Goal: Information Seeking & Learning: Compare options

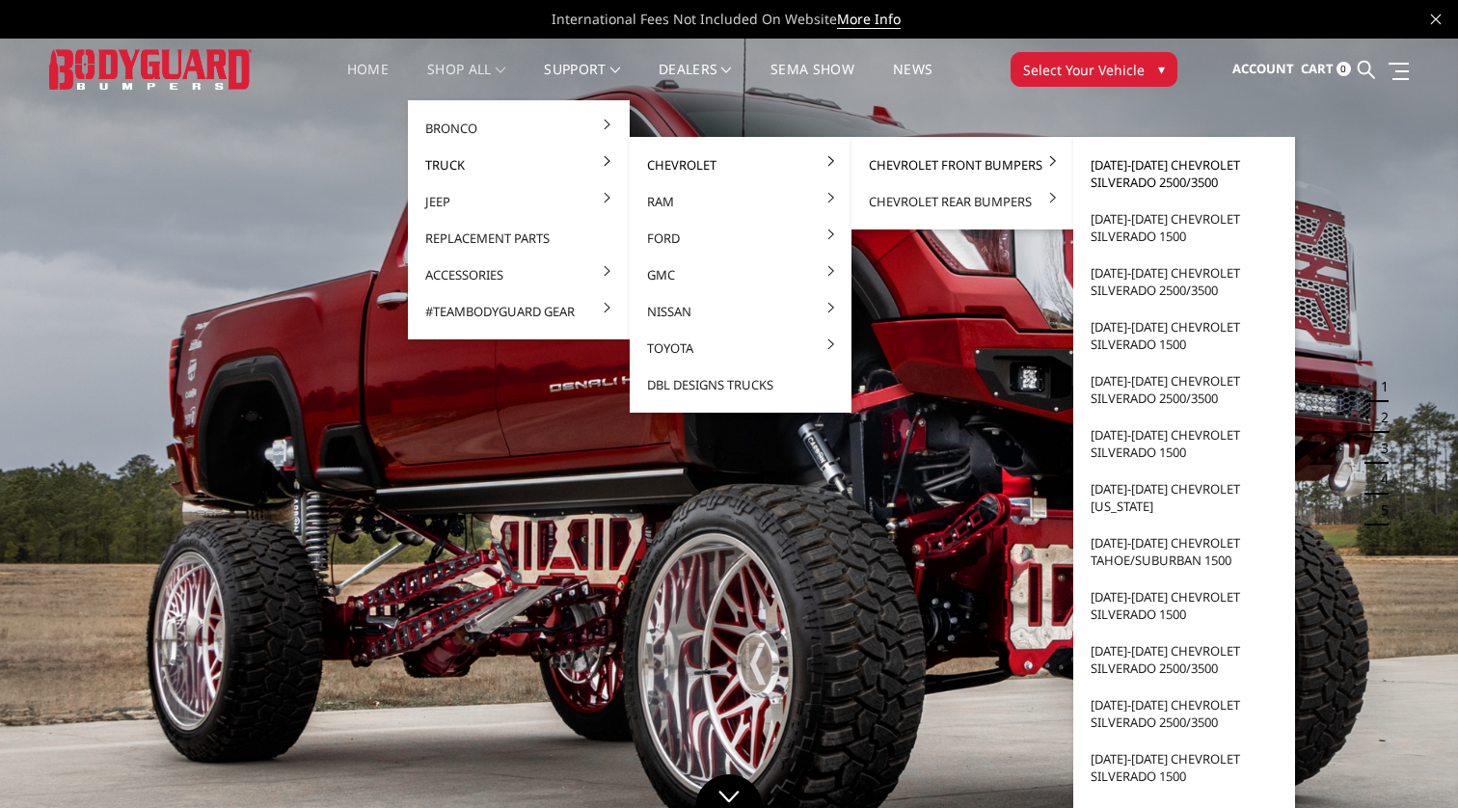
click at [1110, 178] on link "[DATE]-[DATE] Chevrolet Silverado 2500/3500" at bounding box center [1184, 174] width 206 height 54
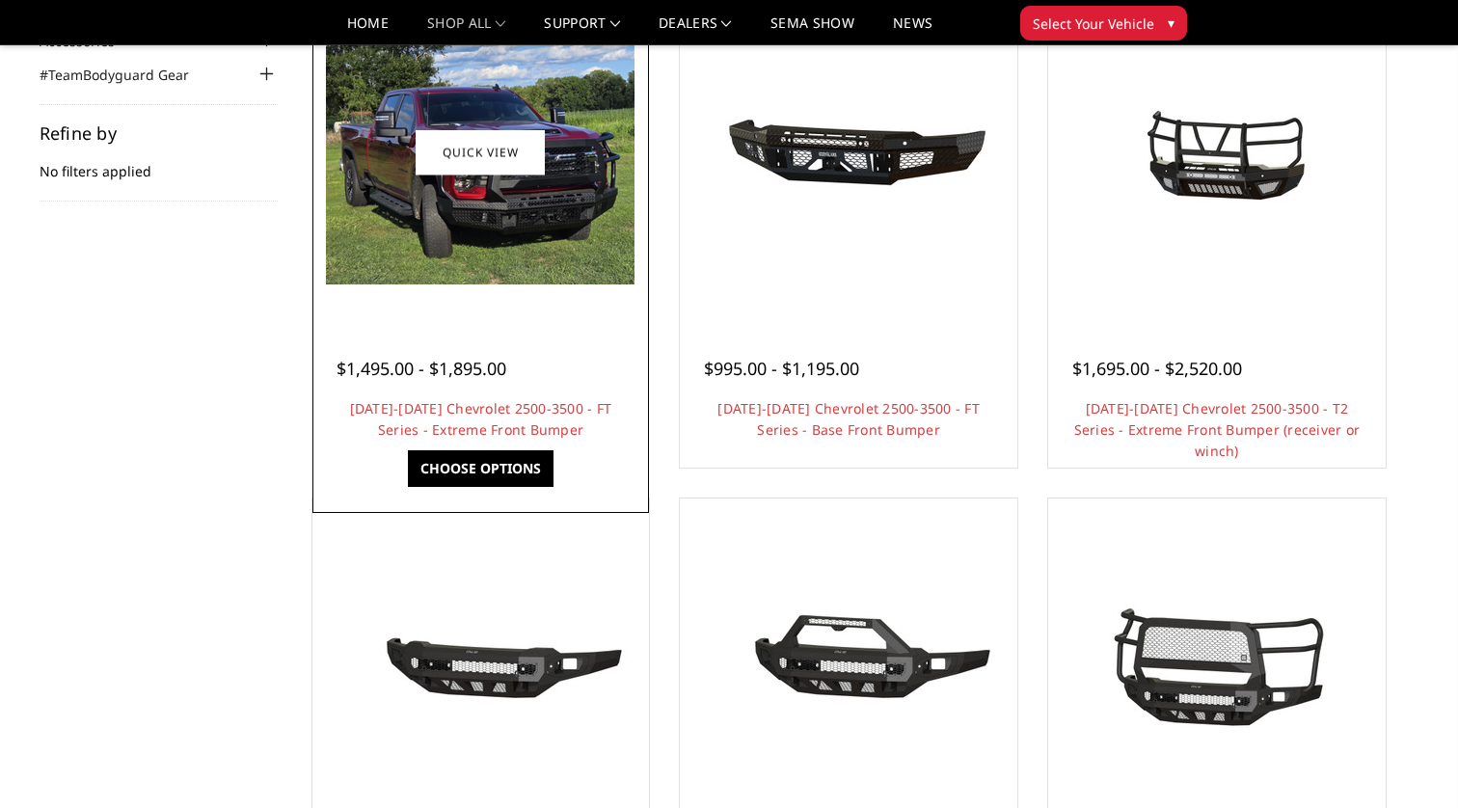
scroll to position [261, 0]
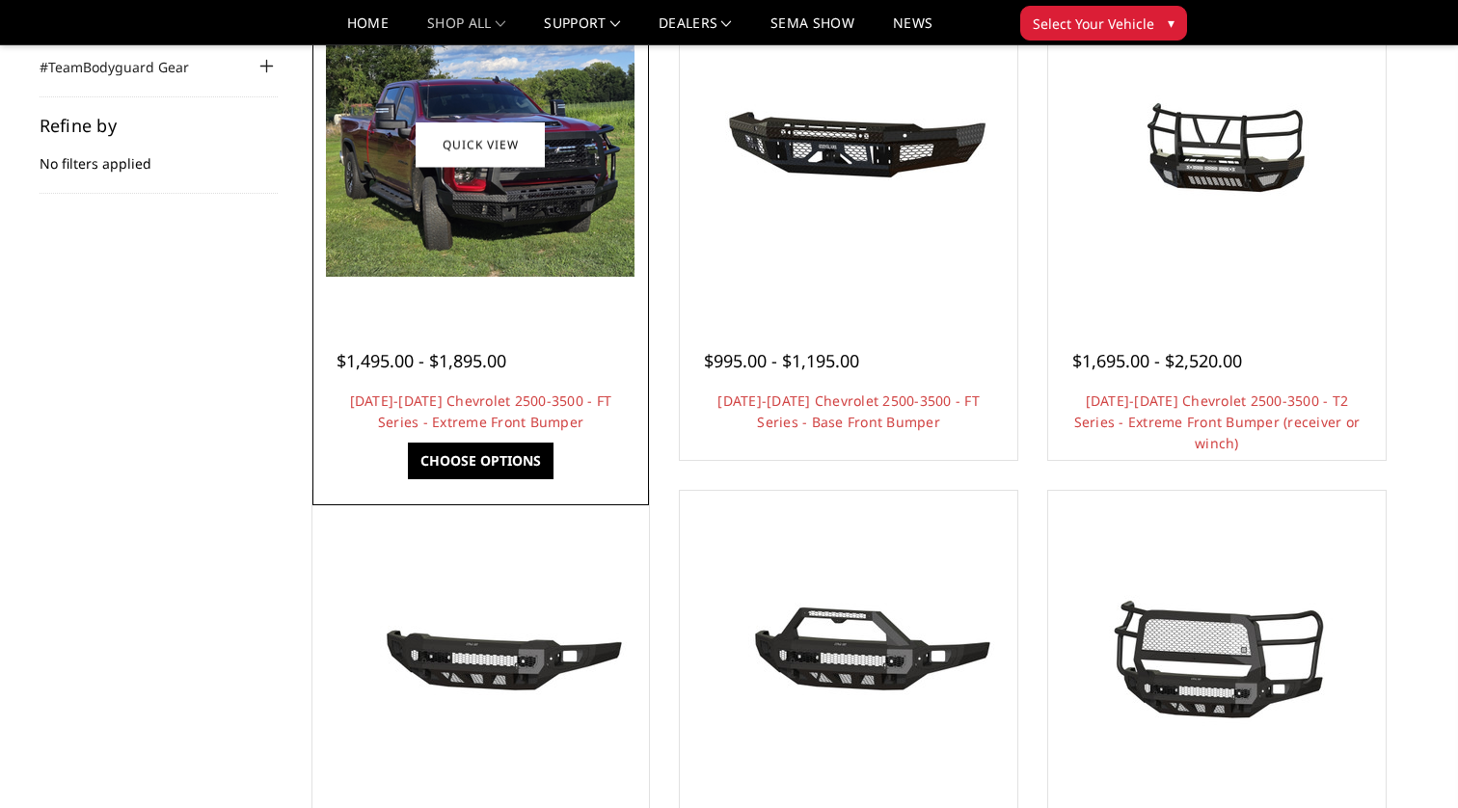
click at [456, 454] on link "Choose Options" at bounding box center [481, 461] width 146 height 37
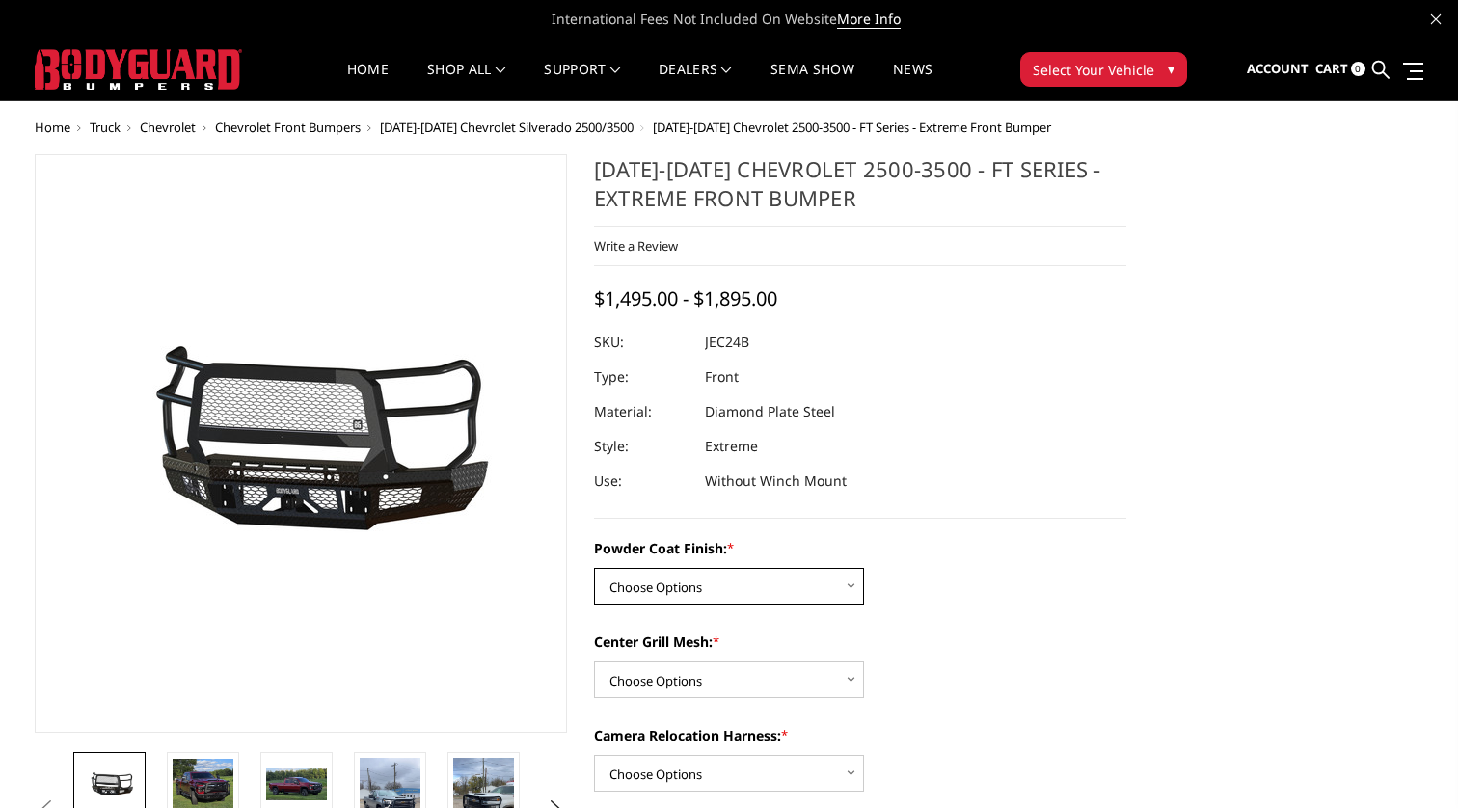
click at [673, 581] on select "Choose Options Bare Metal Gloss Black Powder Coat Textured Black Powder Coat" at bounding box center [729, 586] width 270 height 37
select select "3279"
click at [594, 568] on select "Choose Options Bare Metal Gloss Black Powder Coat Textured Black Powder Coat" at bounding box center [729, 586] width 270 height 37
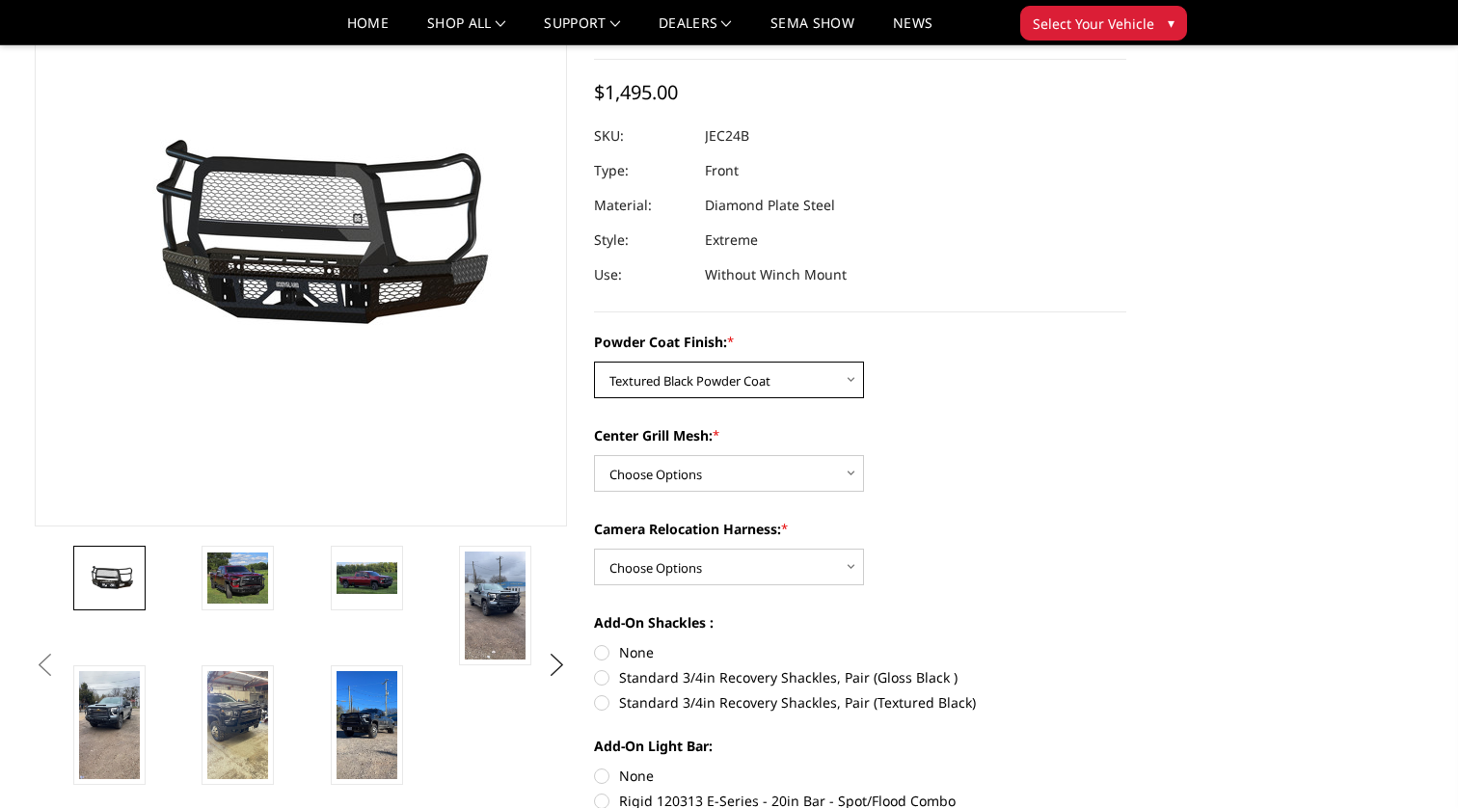
scroll to position [154, 0]
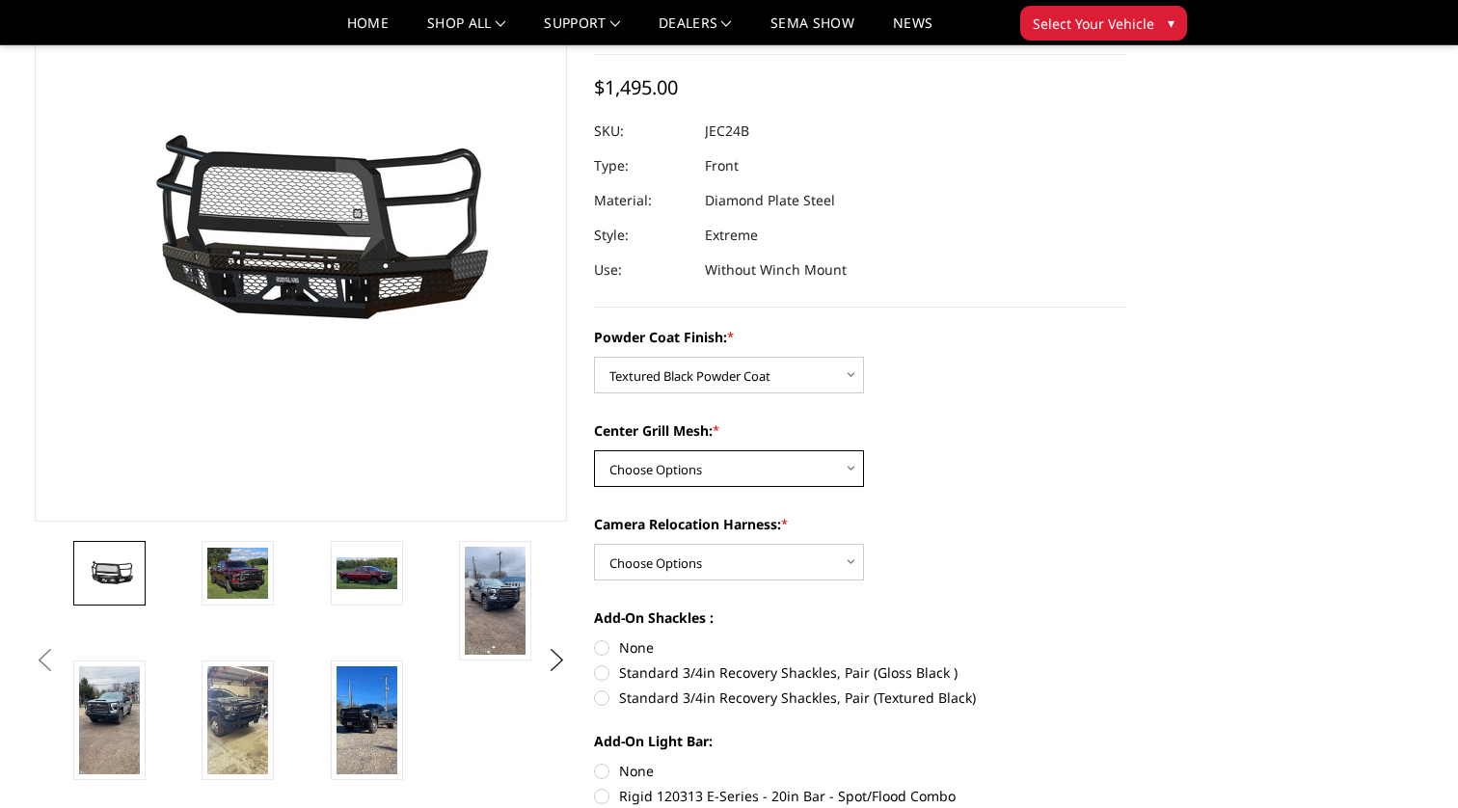
click at [673, 484] on select "Choose Options WITH Expanded Metal in Center Grill WITHOUT Expanded Metal in Ce…" at bounding box center [729, 468] width 270 height 37
select select "3280"
click at [594, 450] on select "Choose Options WITH Expanded Metal in Center Grill WITHOUT Expanded Metal in Ce…" at bounding box center [729, 468] width 270 height 37
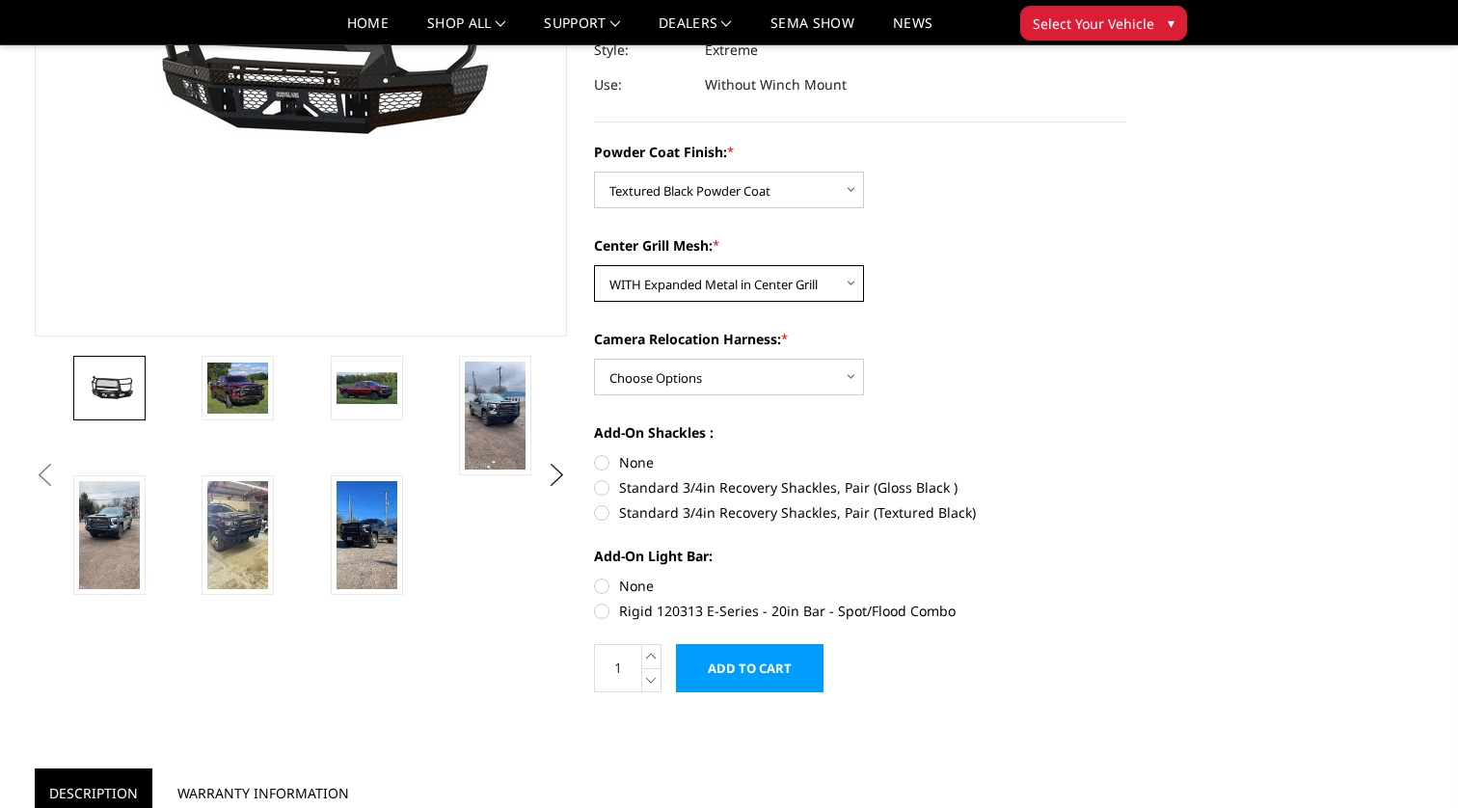
scroll to position [344, 0]
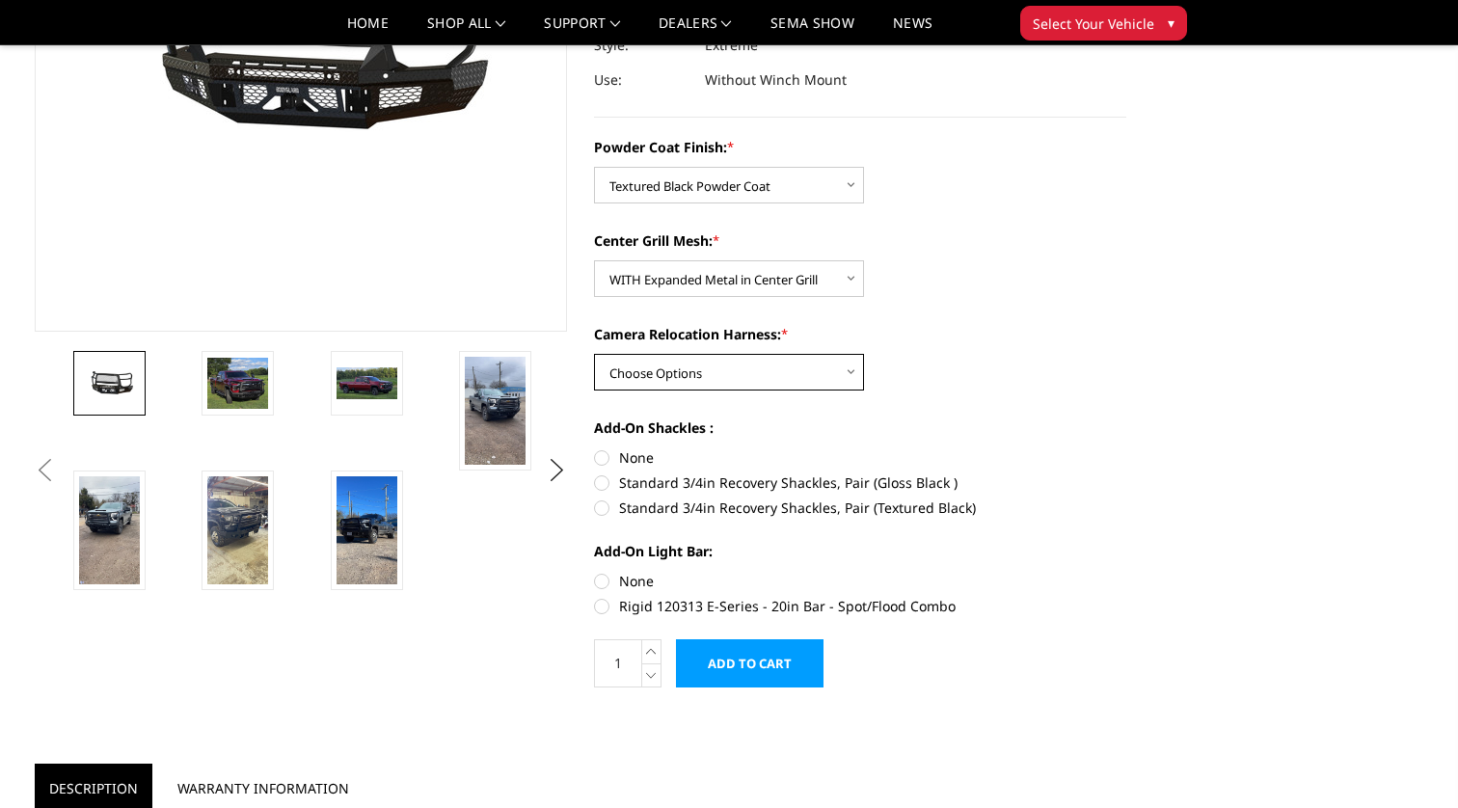
click at [672, 363] on select "Choose Options WITH Camera Relocation Harness WITHOUT Camera Relocation Harness" at bounding box center [729, 372] width 270 height 37
select select "3282"
click at [594, 354] on select "Choose Options WITH Camera Relocation Harness WITHOUT Camera Relocation Harness" at bounding box center [729, 372] width 270 height 37
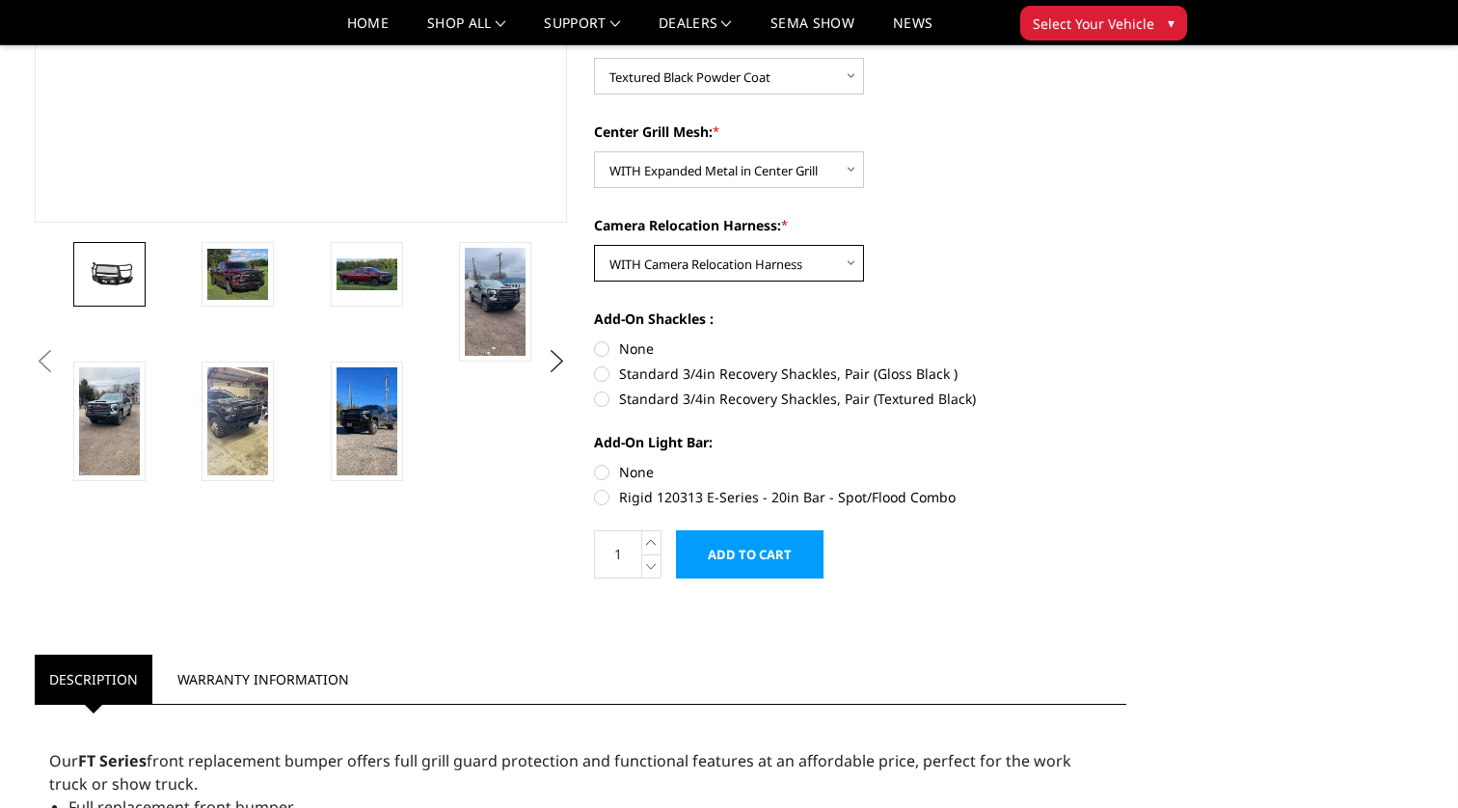
scroll to position [455, 0]
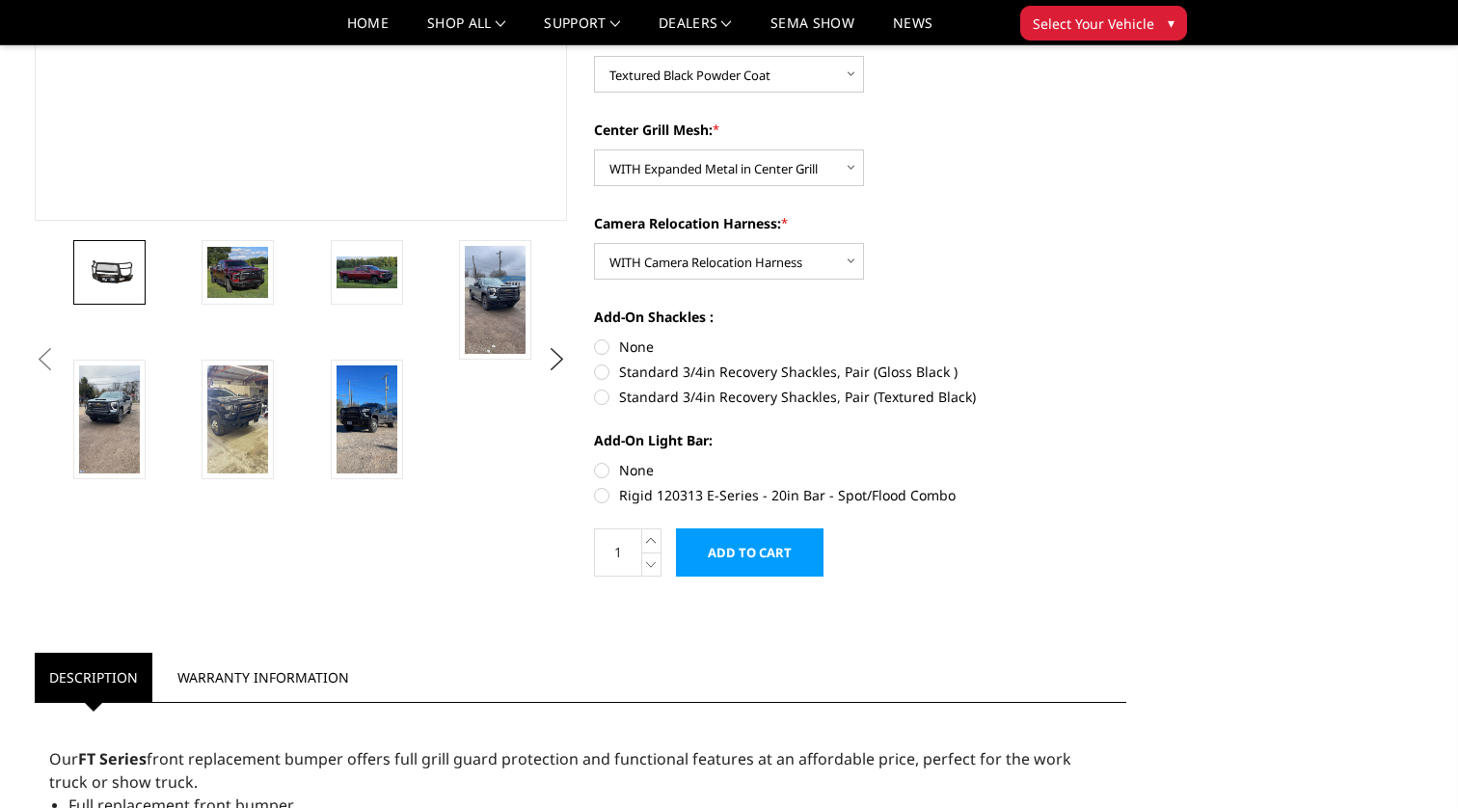
click at [670, 394] on label "Standard 3/4in Recovery Shackles, Pair (Textured Black)" at bounding box center [860, 397] width 532 height 20
click at [1126, 363] on input "Standard 3/4in Recovery Shackles, Pair (Textured Black)" at bounding box center [1126, 362] width 1 height 1
radio input "true"
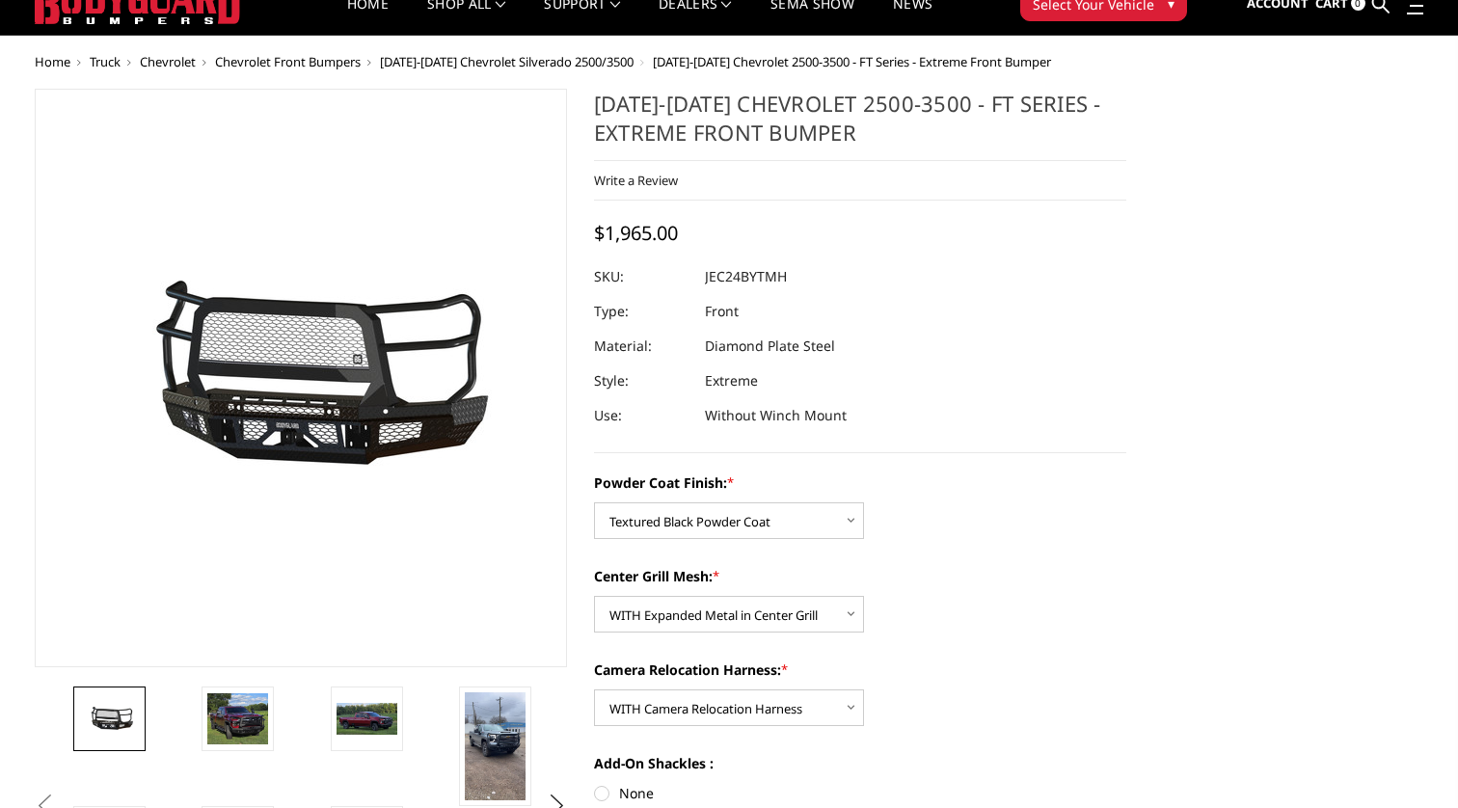
scroll to position [68, 0]
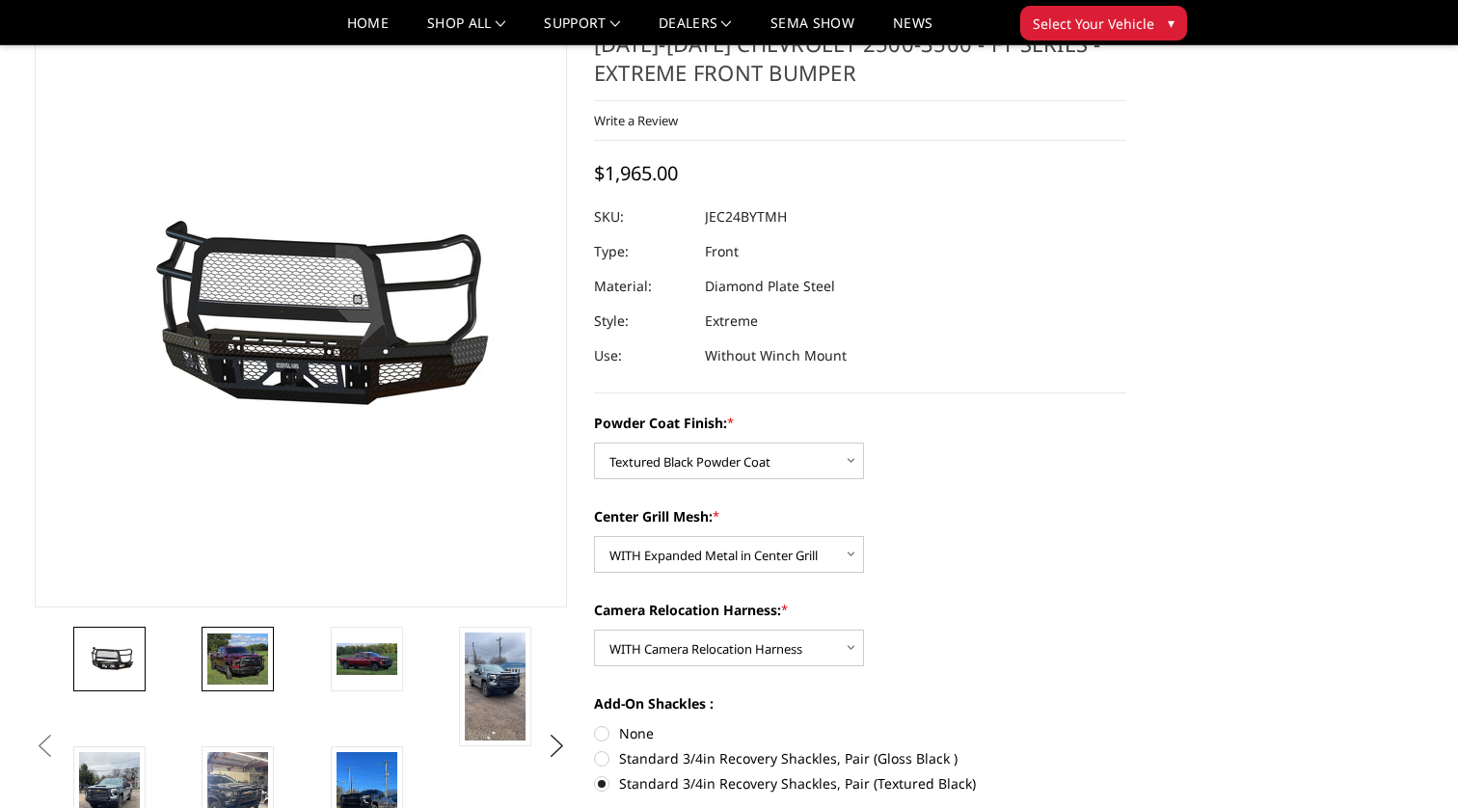
click at [235, 665] on img at bounding box center [237, 659] width 61 height 52
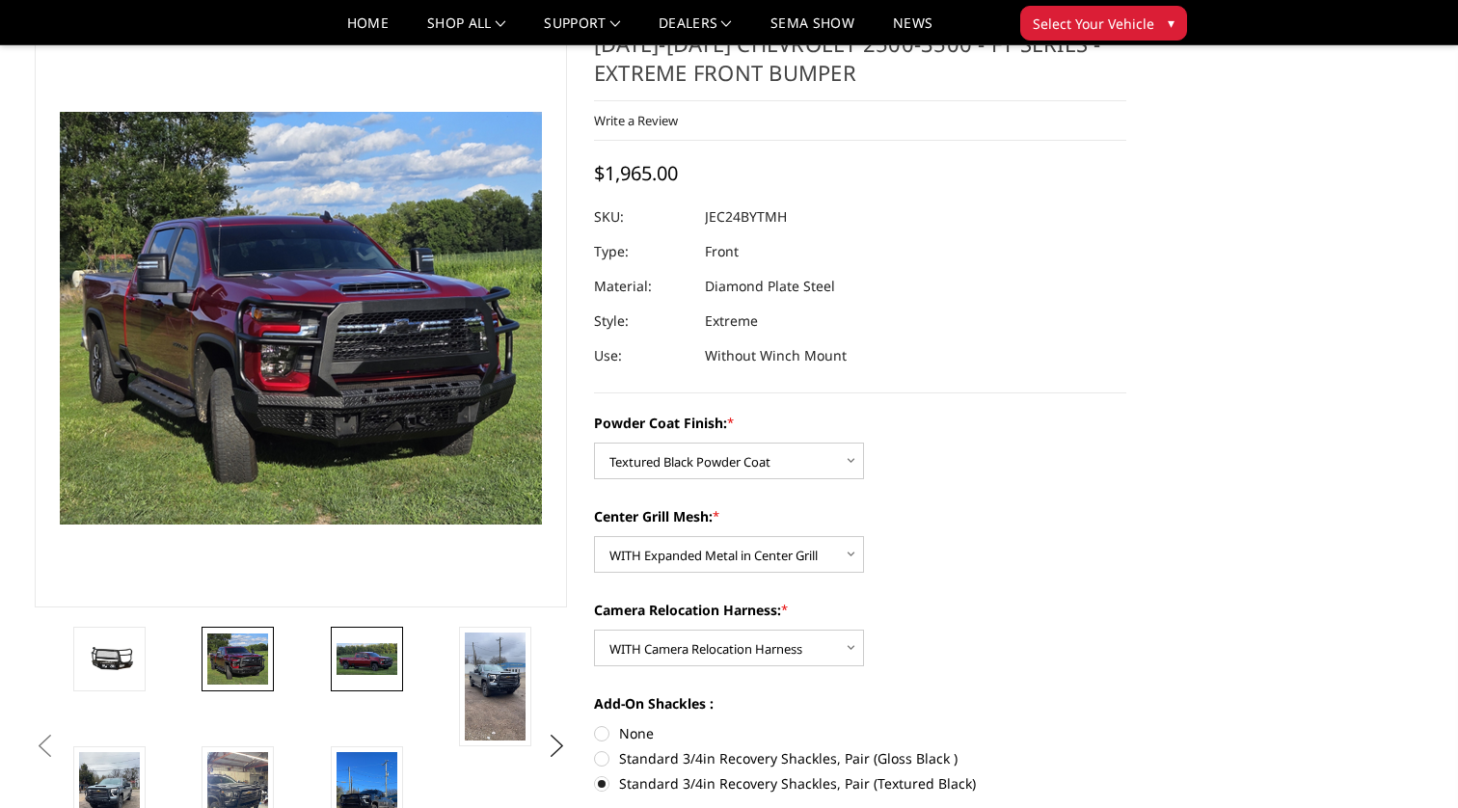
click at [379, 651] on img at bounding box center [367, 659] width 61 height 33
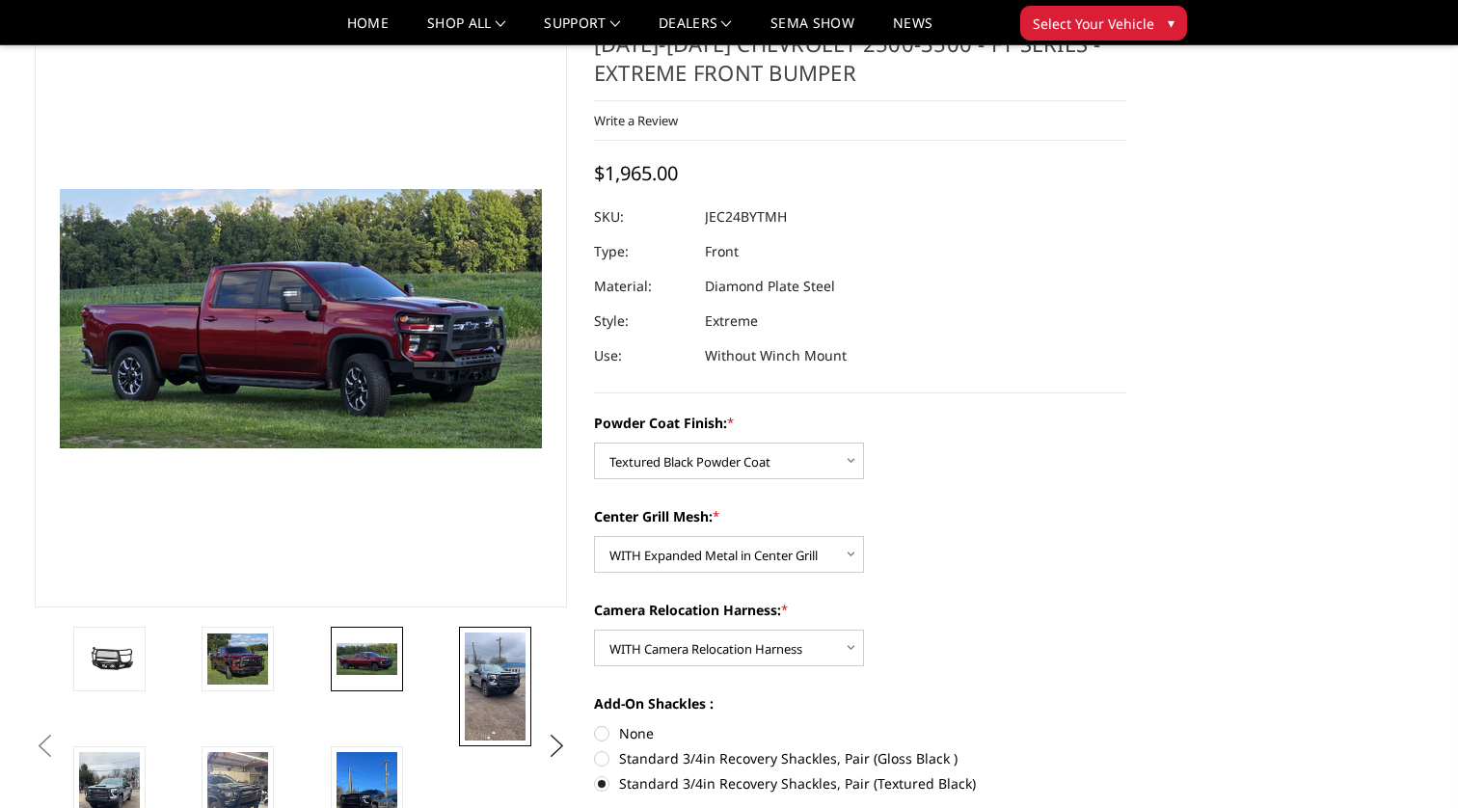
click at [493, 655] on img at bounding box center [495, 687] width 61 height 108
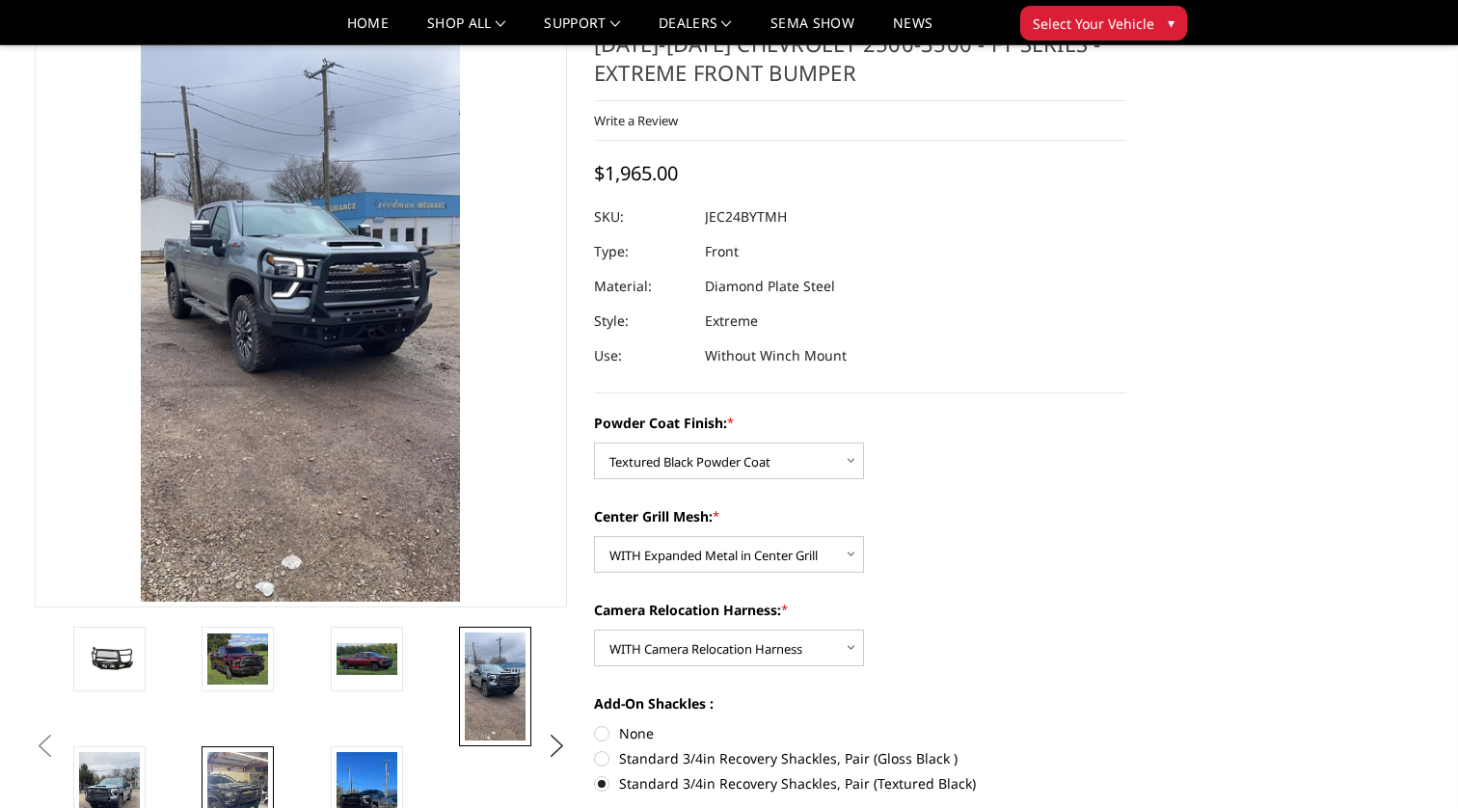
click at [229, 775] on img at bounding box center [237, 806] width 61 height 108
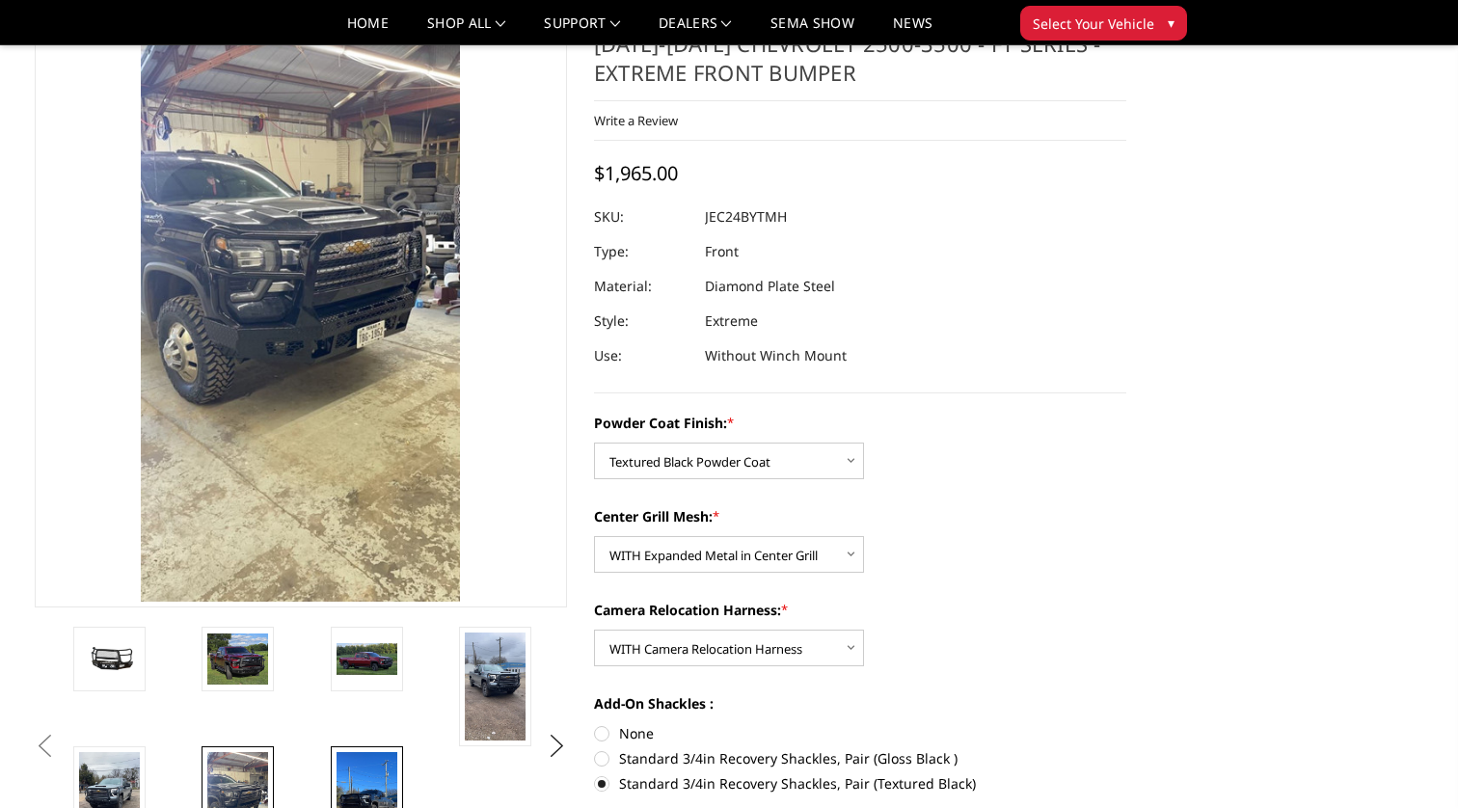
click at [364, 781] on img at bounding box center [367, 806] width 61 height 108
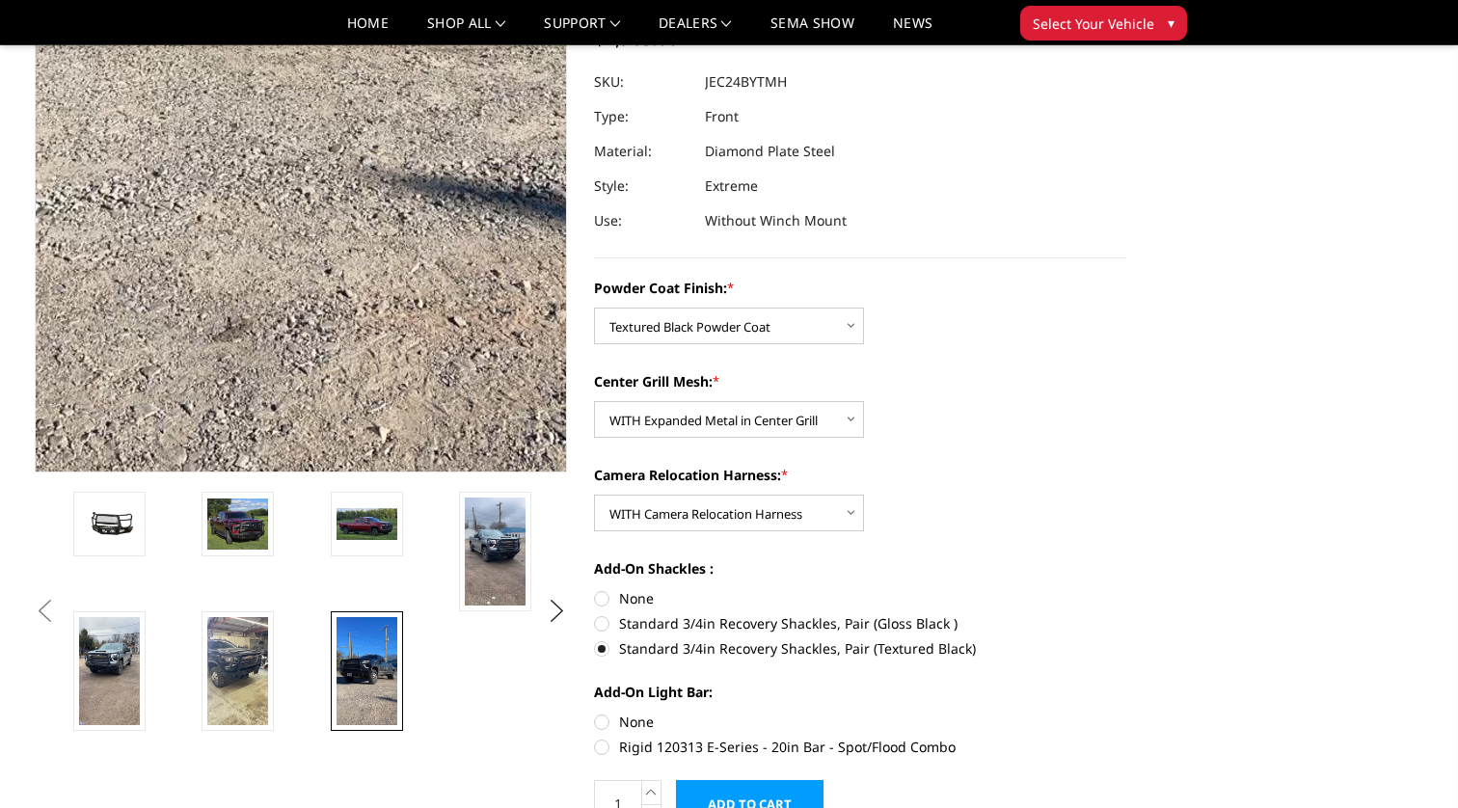
scroll to position [190, 0]
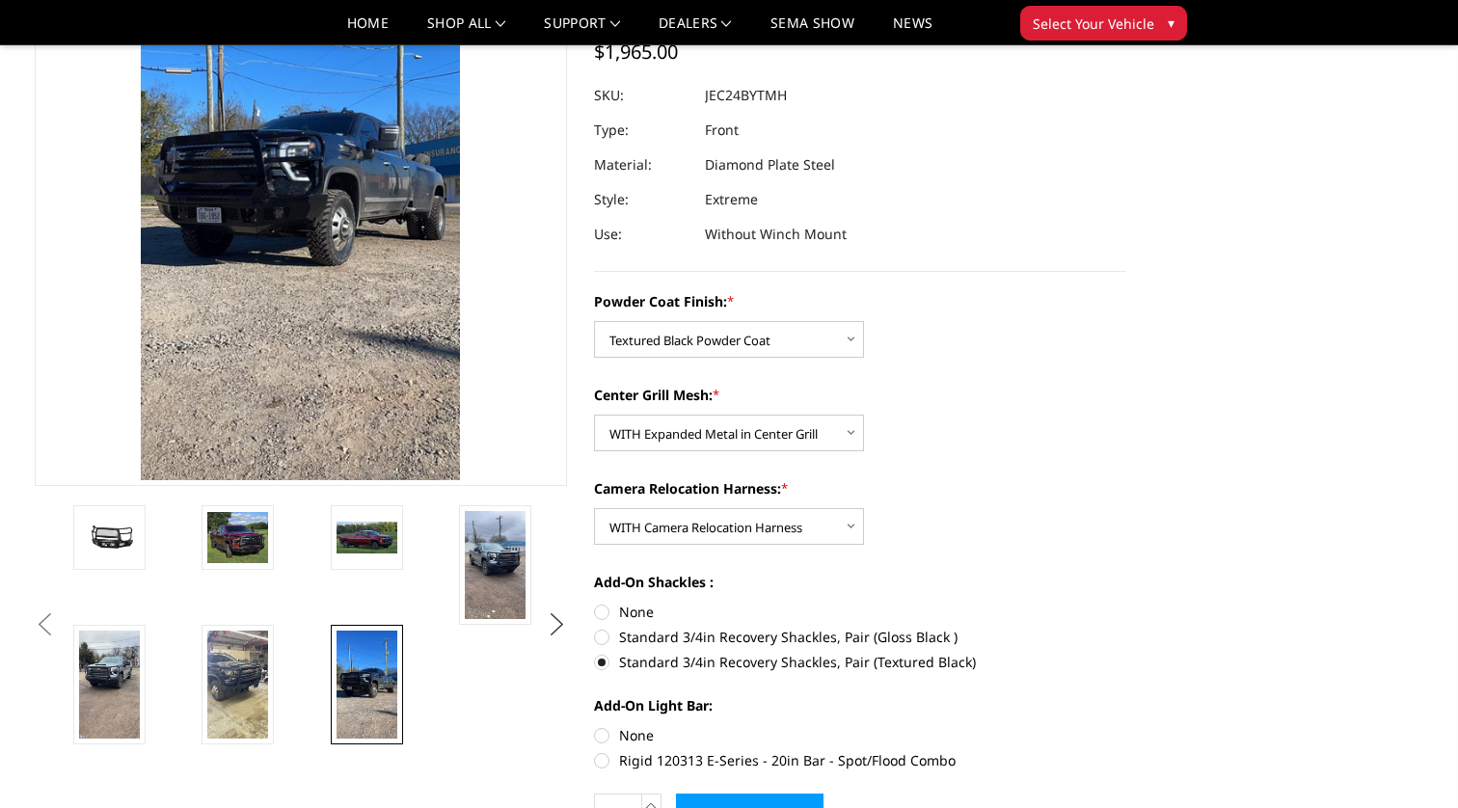
click at [556, 617] on button "Next" at bounding box center [557, 624] width 29 height 29
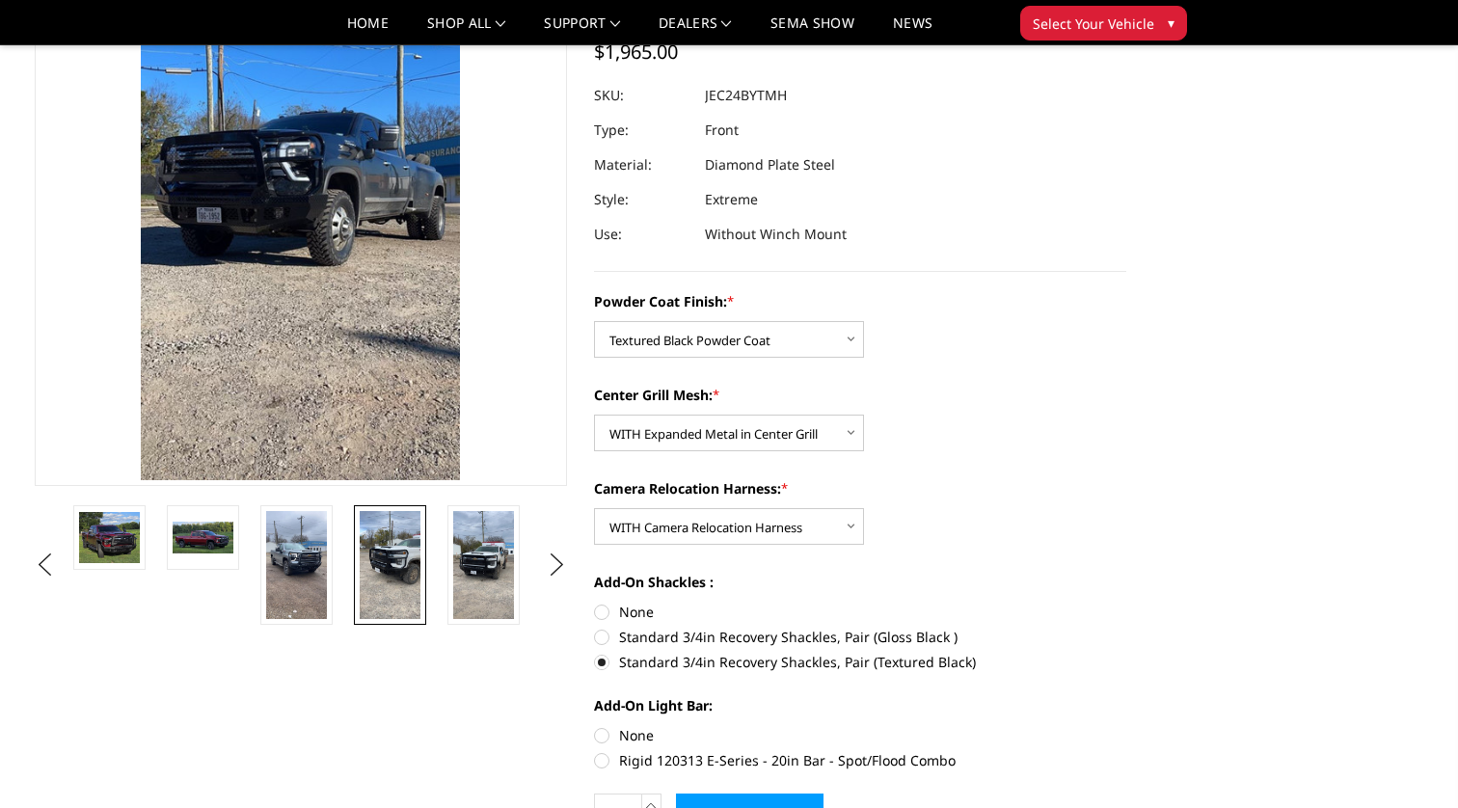
click at [378, 579] on img at bounding box center [390, 565] width 61 height 108
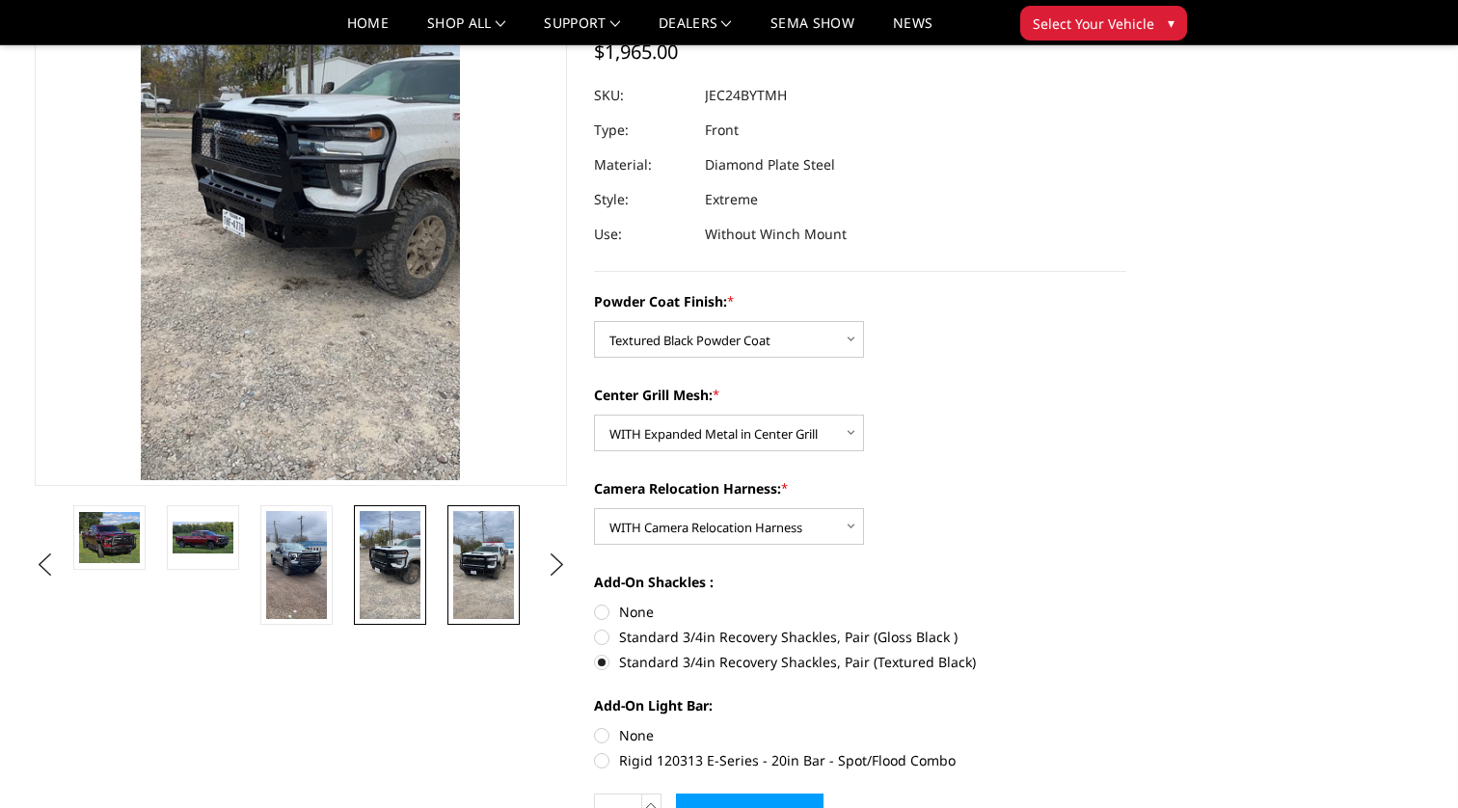
click at [483, 565] on img at bounding box center [483, 565] width 61 height 108
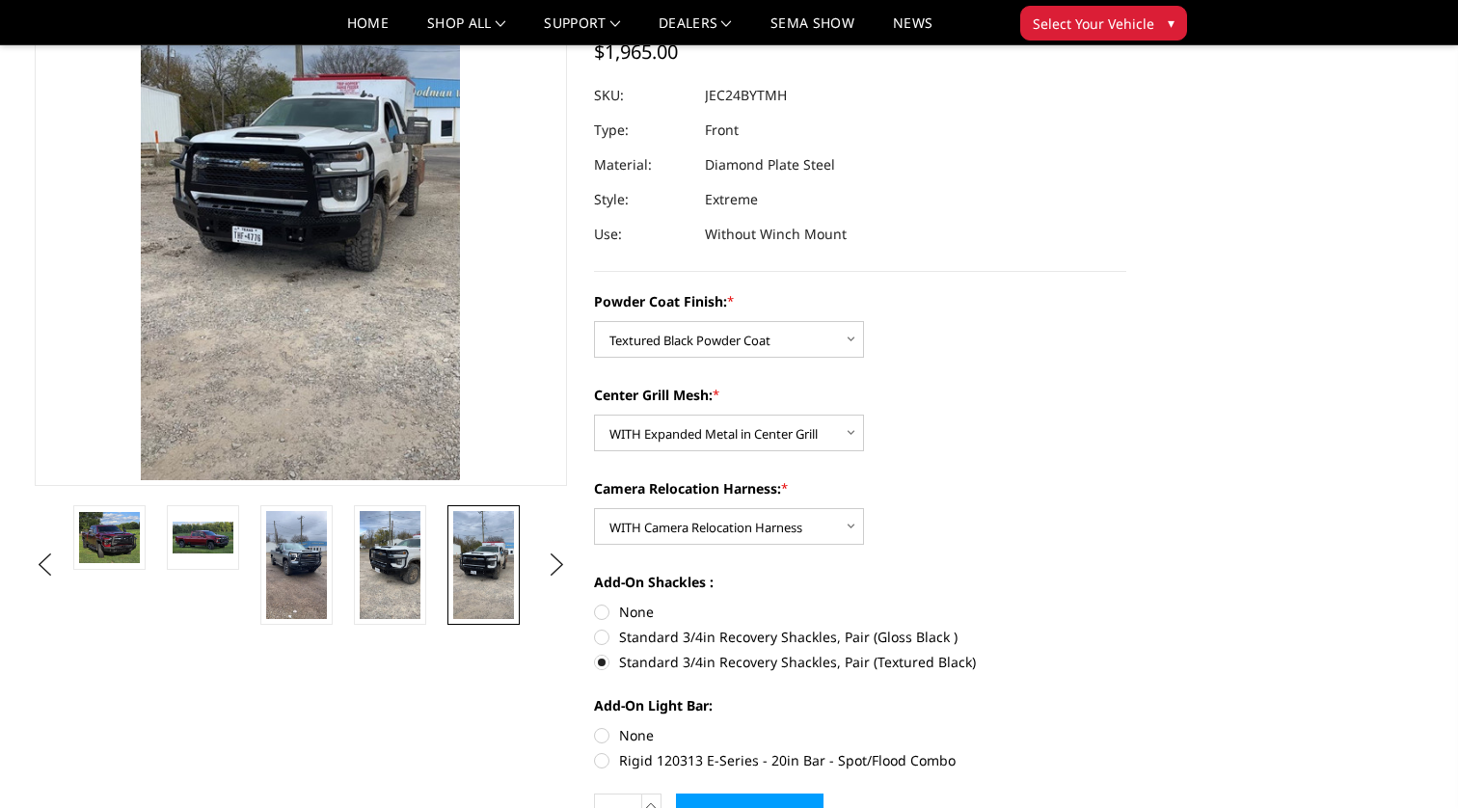
scroll to position [0, 0]
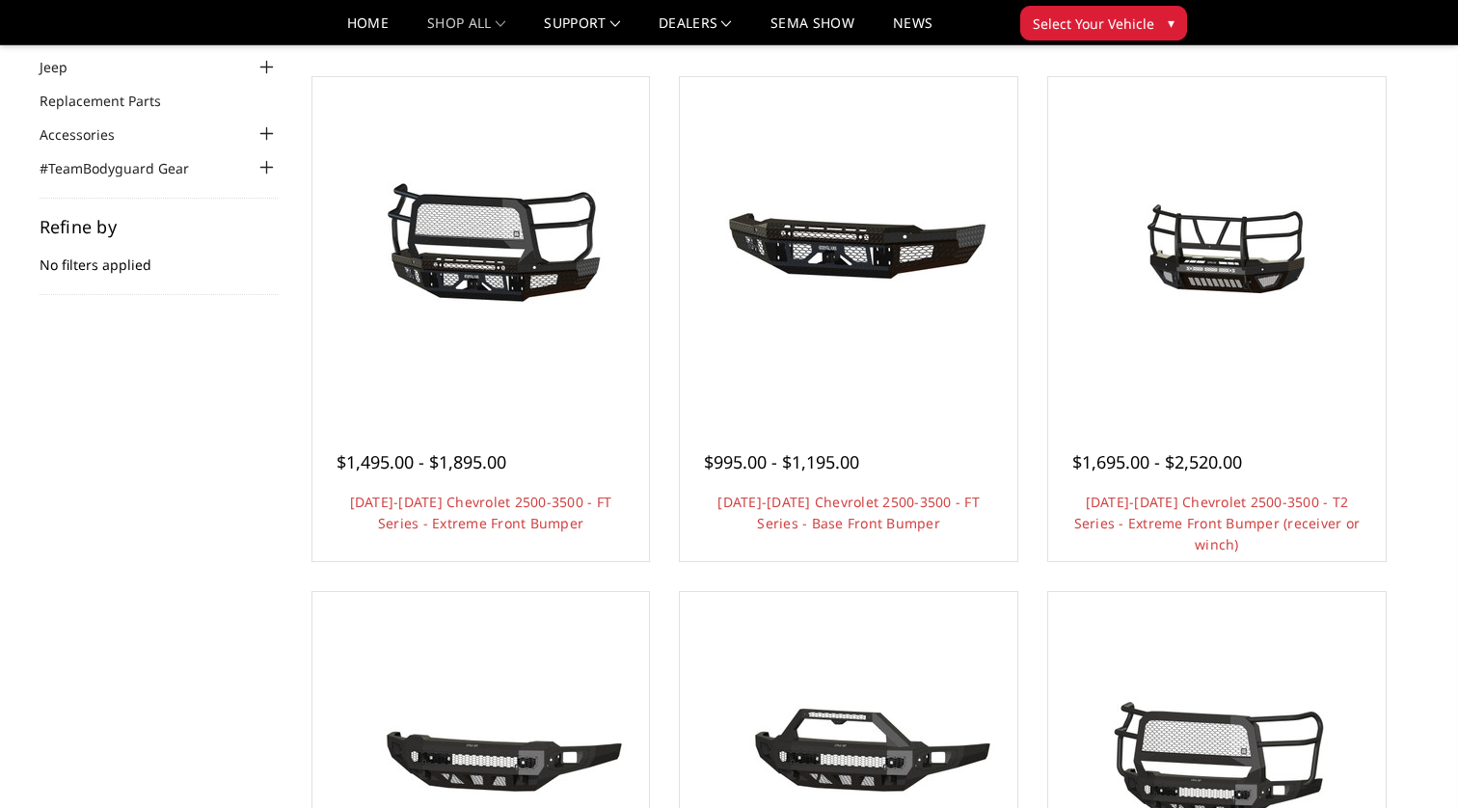
scroll to position [154, 0]
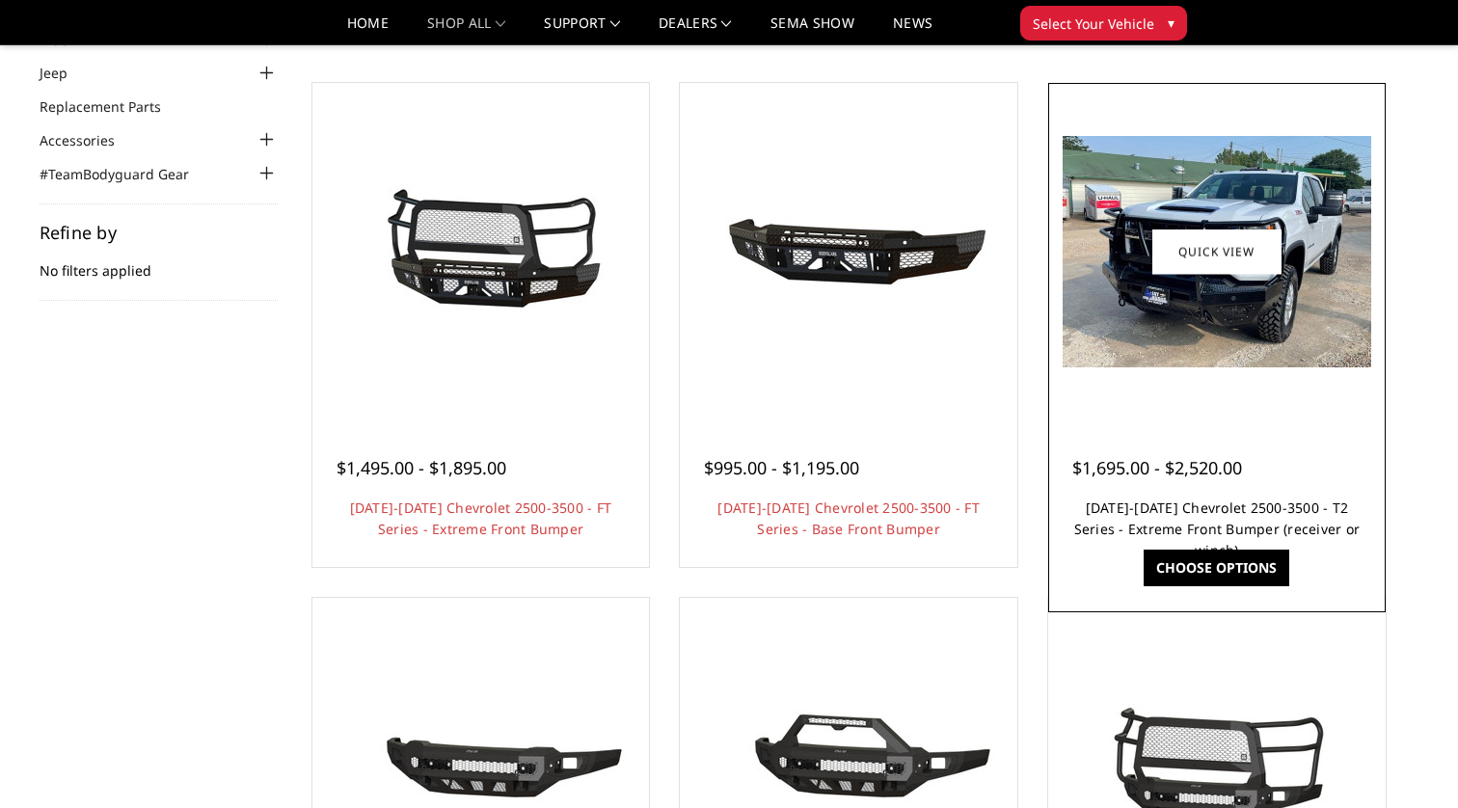
click at [1124, 498] on link "2024-2026 Chevrolet 2500-3500 - T2 Series - Extreme Front Bumper (receiver or w…" at bounding box center [1217, 528] width 286 height 61
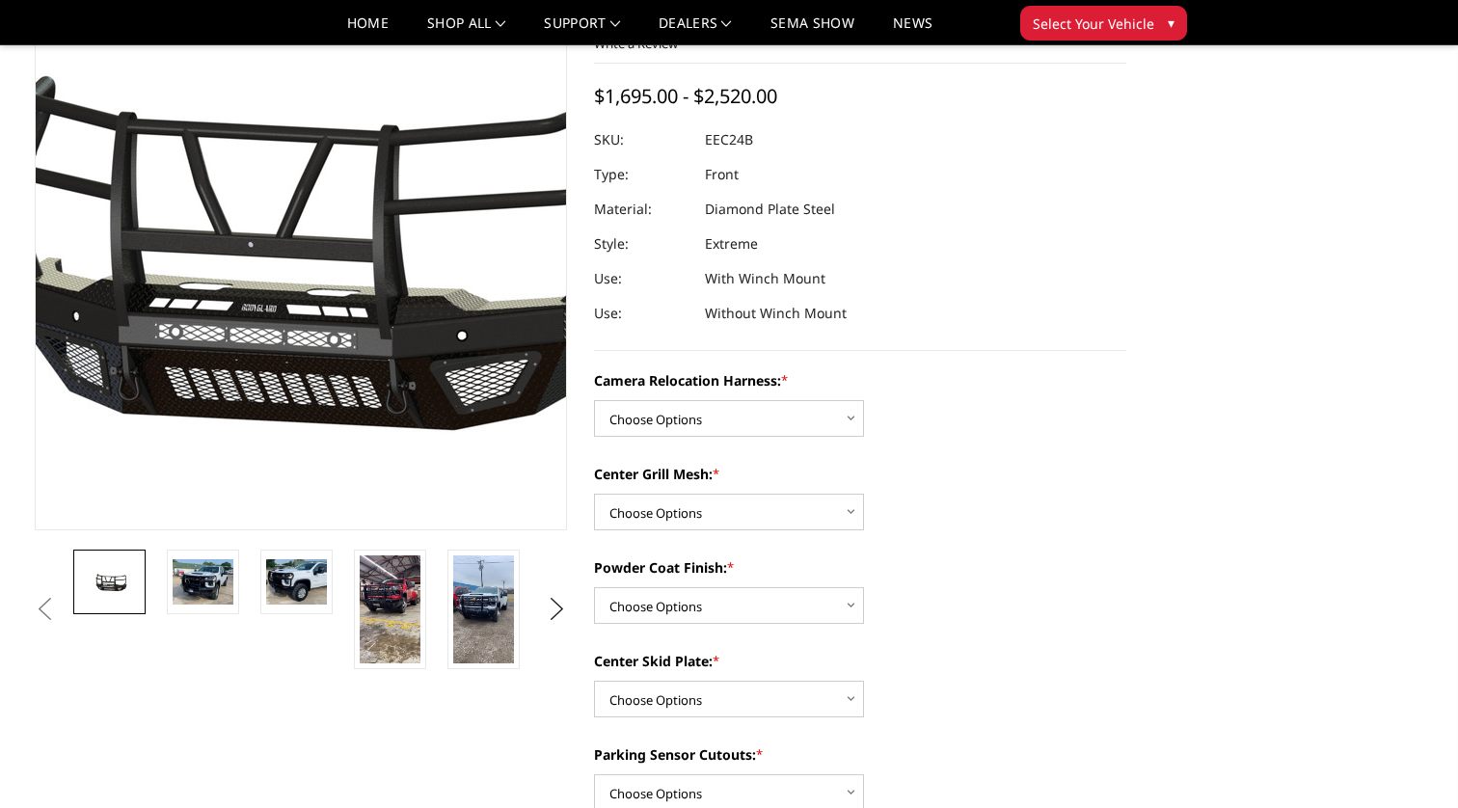
scroll to position [149, 0]
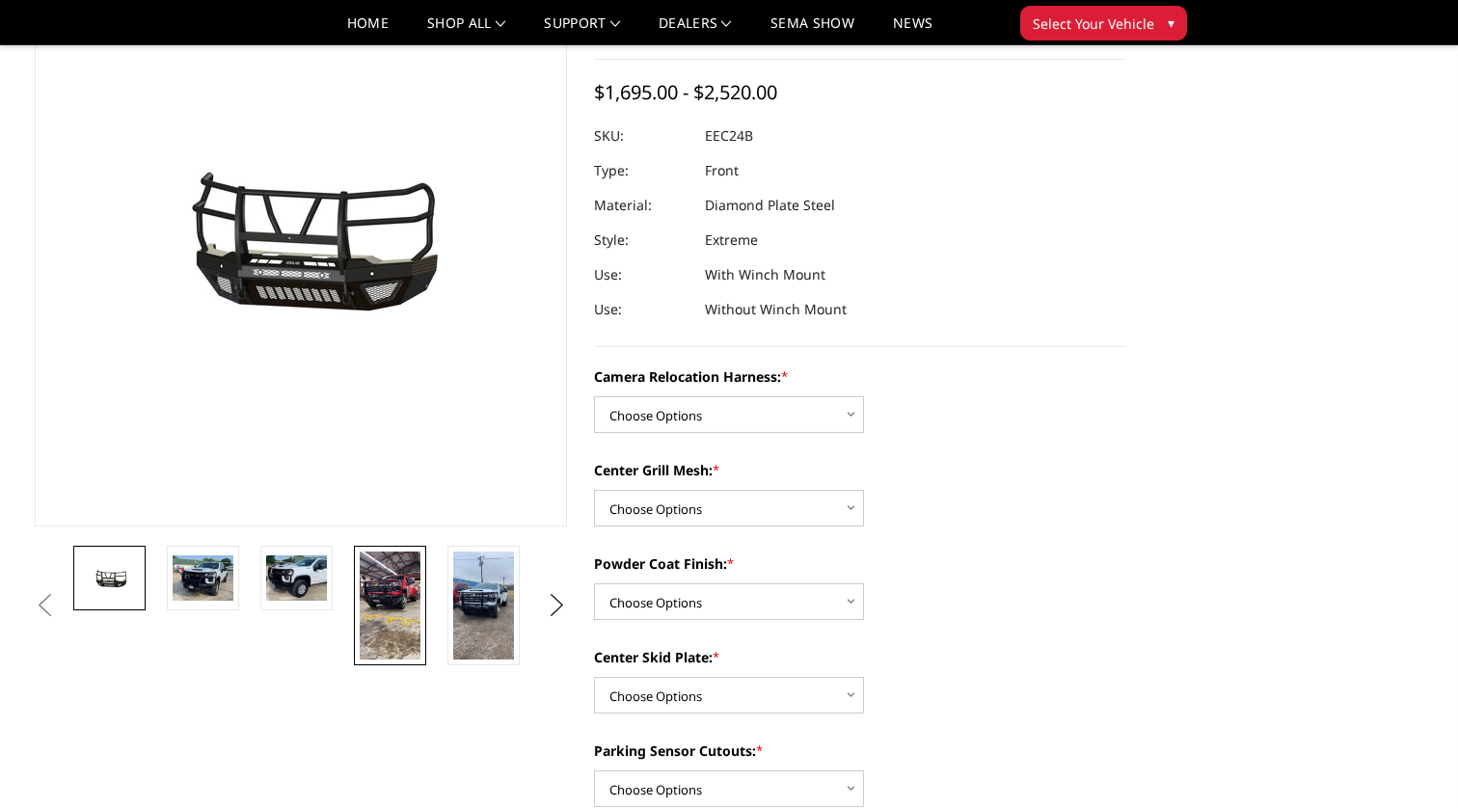
click at [393, 565] on img at bounding box center [390, 606] width 61 height 108
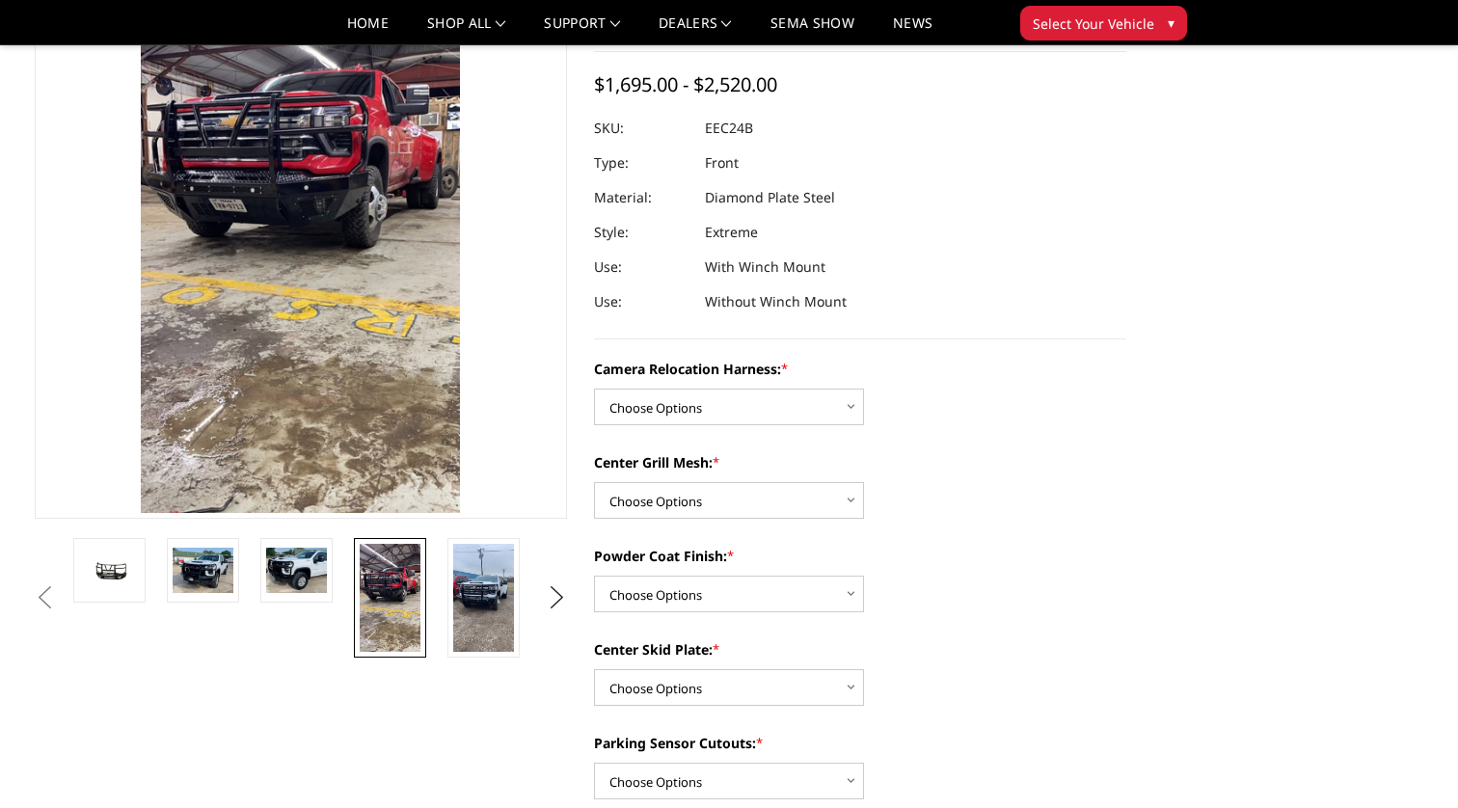
scroll to position [166, 0]
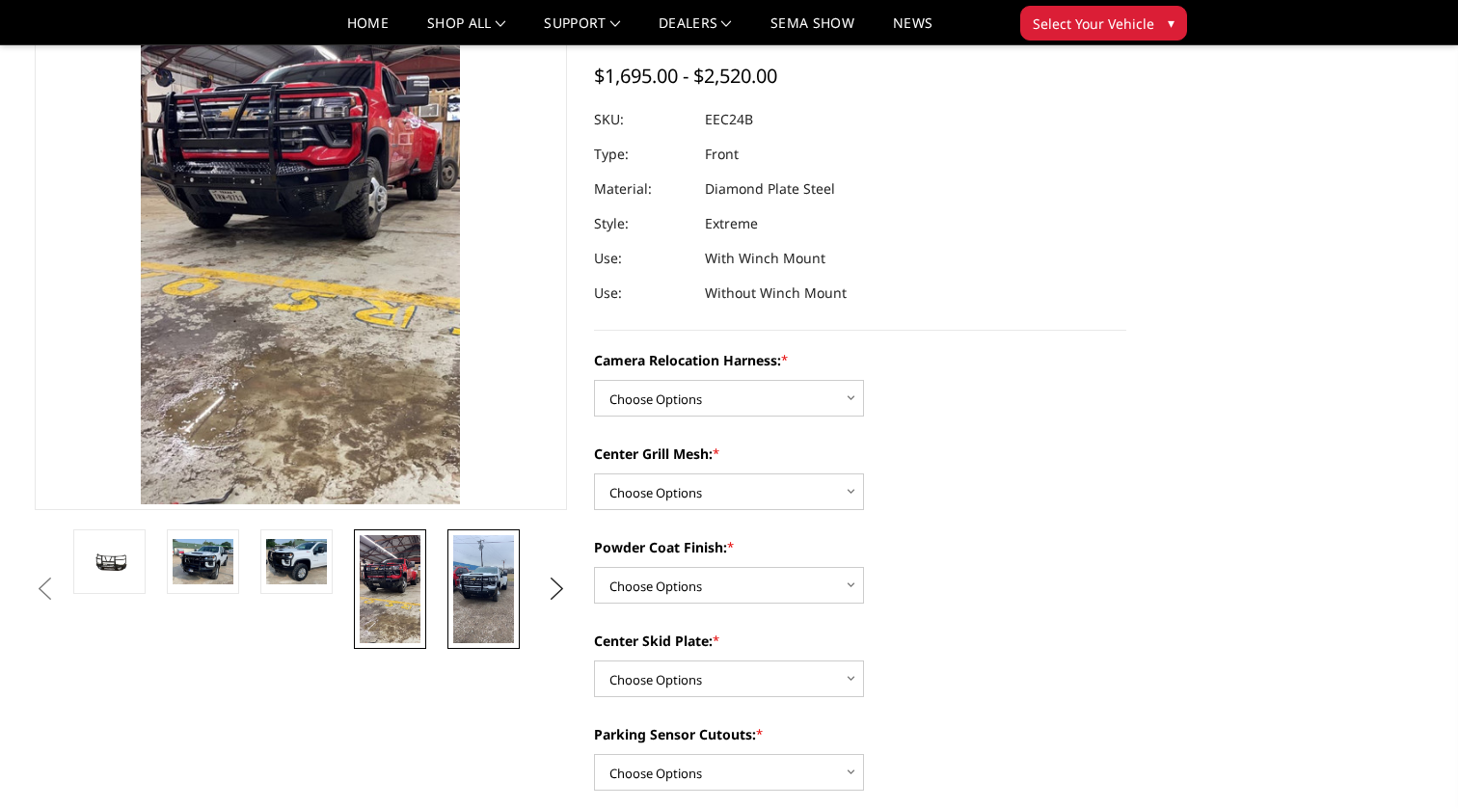
click at [474, 584] on img at bounding box center [483, 589] width 61 height 108
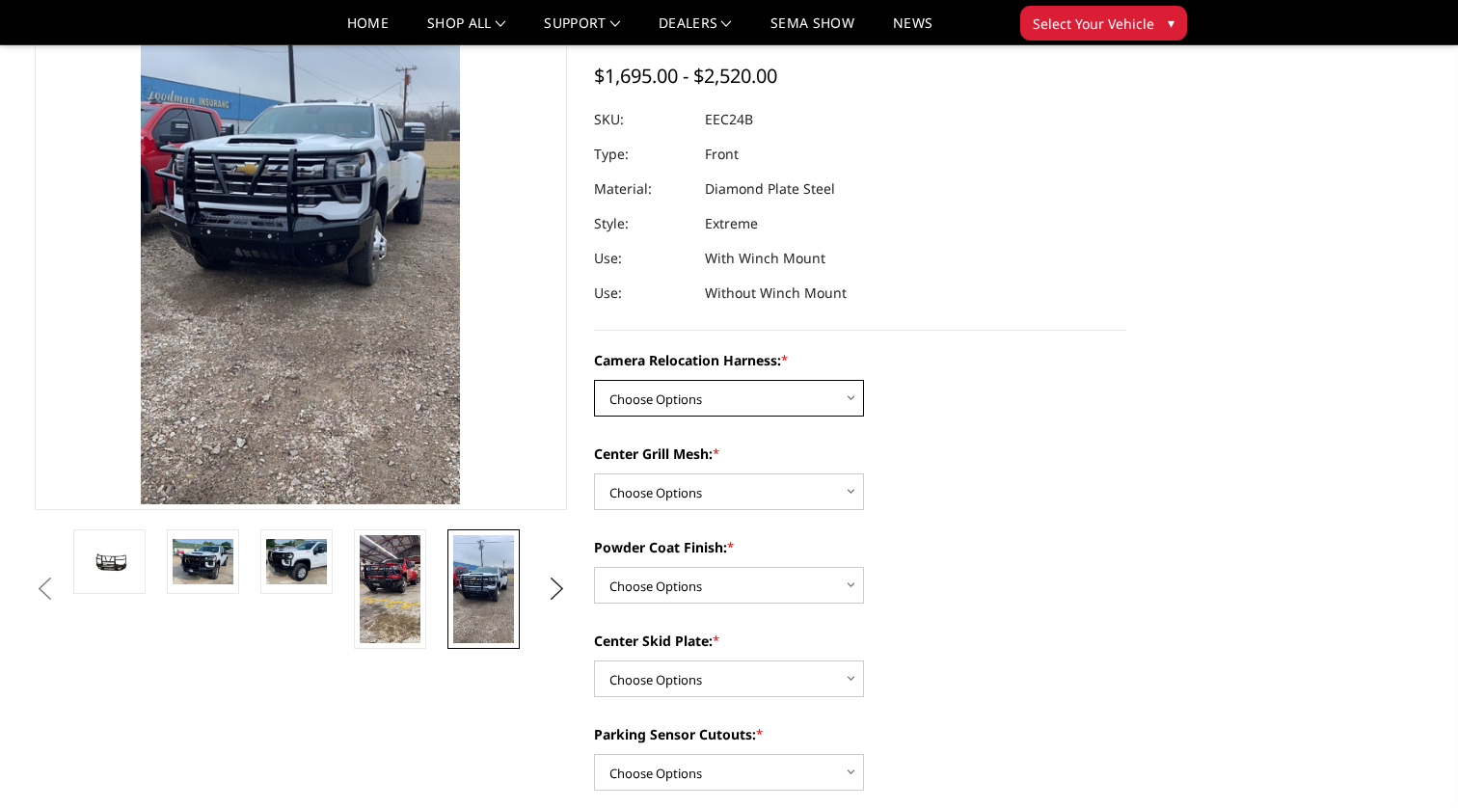
click at [662, 396] on select "Choose Options Without camera harness With camera harness" at bounding box center [729, 398] width 270 height 37
select select "3731"
click at [594, 380] on select "Choose Options Without camera harness With camera harness" at bounding box center [729, 398] width 270 height 37
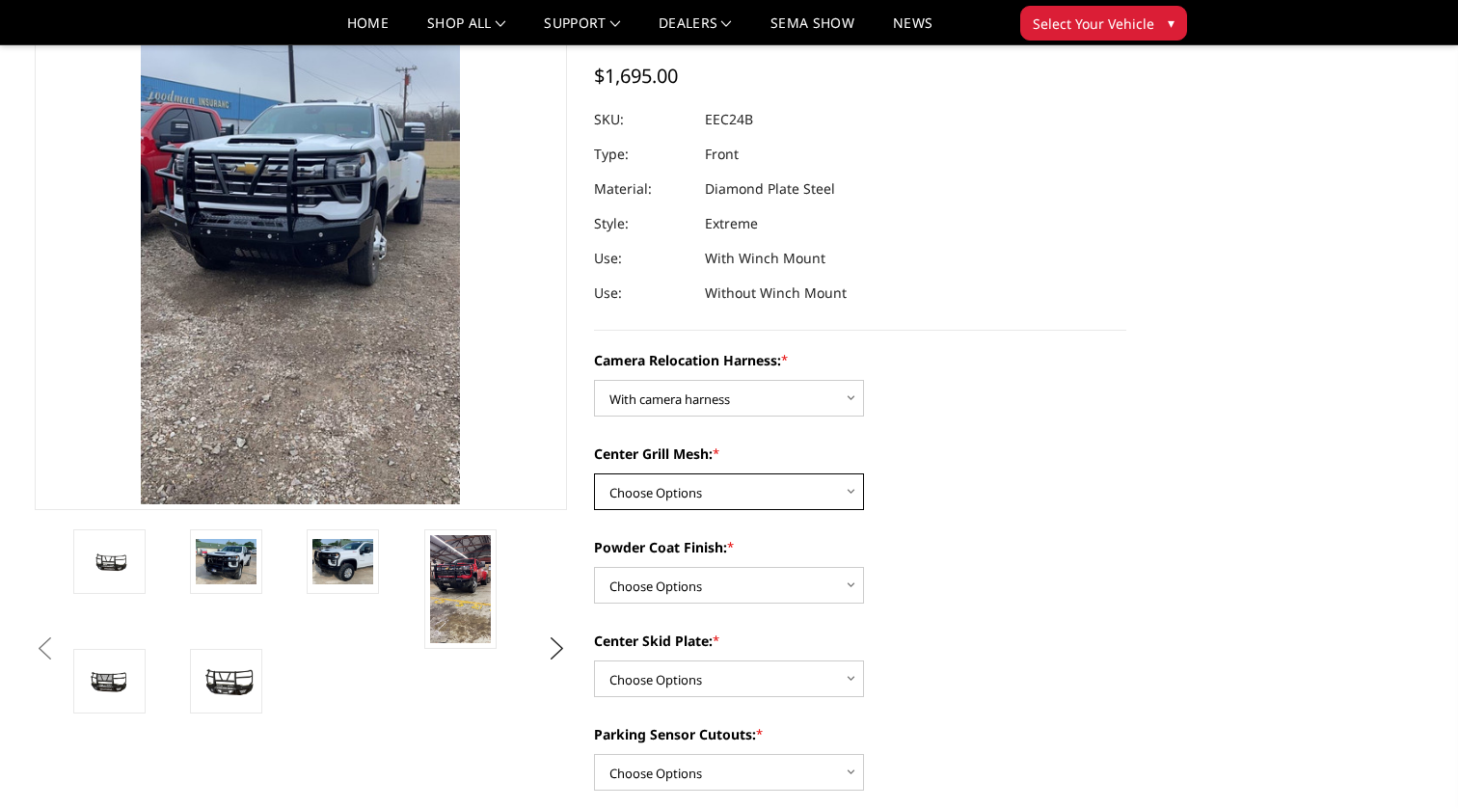
click at [673, 487] on select "Choose Options Without expanded metal With expanded metal" at bounding box center [729, 491] width 270 height 37
select select "3729"
click at [594, 473] on select "Choose Options Without expanded metal With expanded metal" at bounding box center [729, 491] width 270 height 37
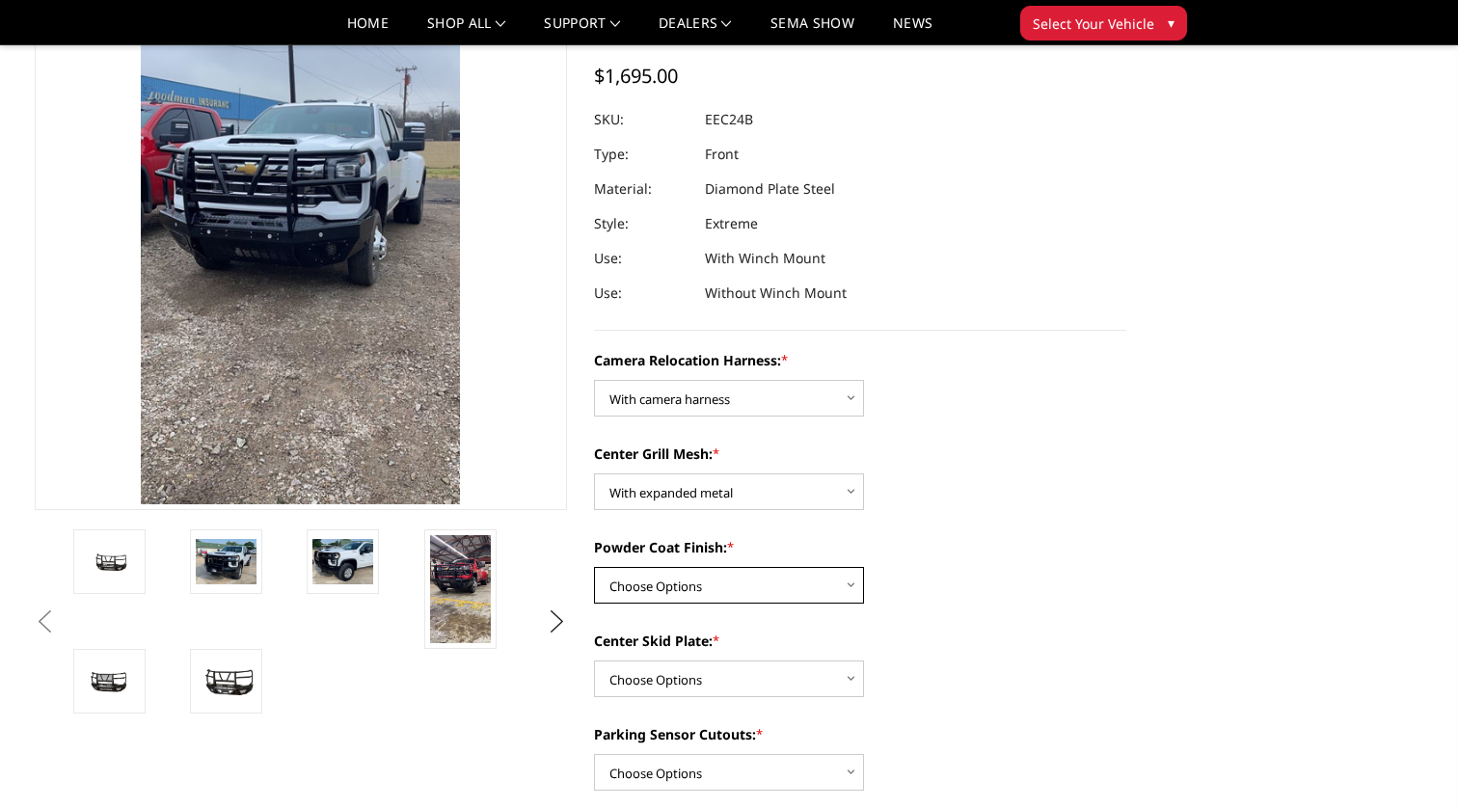
click at [678, 581] on select "Choose Options Textured Black Powder Coat Gloss Black Powder Coat Bare Metal" at bounding box center [729, 585] width 270 height 37
select select "3728"
click at [594, 567] on select "Choose Options Textured Black Powder Coat Gloss Black Powder Coat Bare Metal" at bounding box center [729, 585] width 270 height 37
click at [670, 674] on select "Choose Options Winch Mount Skid Plate Standard Skid Plate (included) 2" Receive…" at bounding box center [729, 678] width 270 height 37
